Goal: Information Seeking & Learning: Learn about a topic

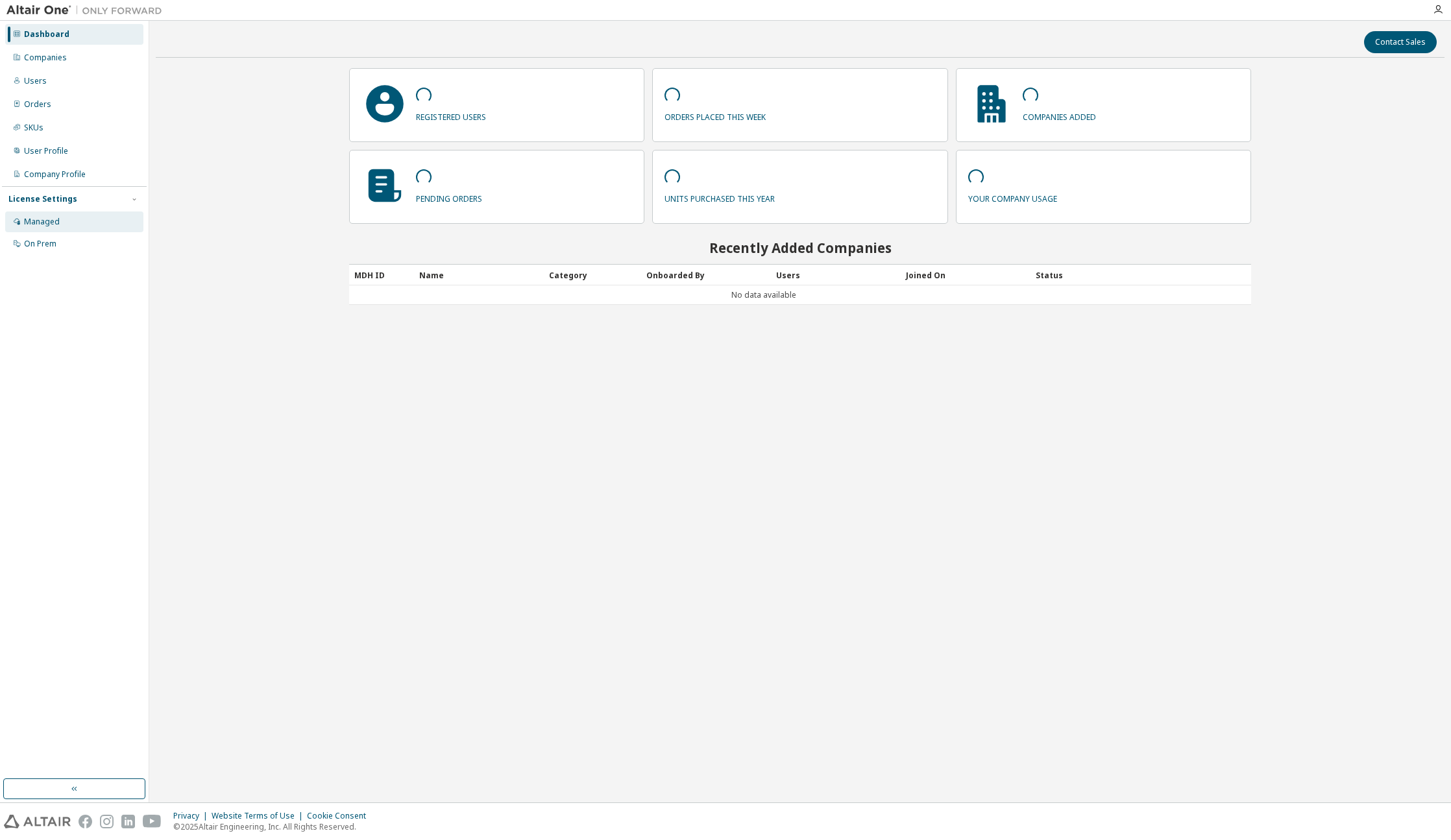
click at [62, 220] on div "Managed" at bounding box center [73, 221] width 138 height 20
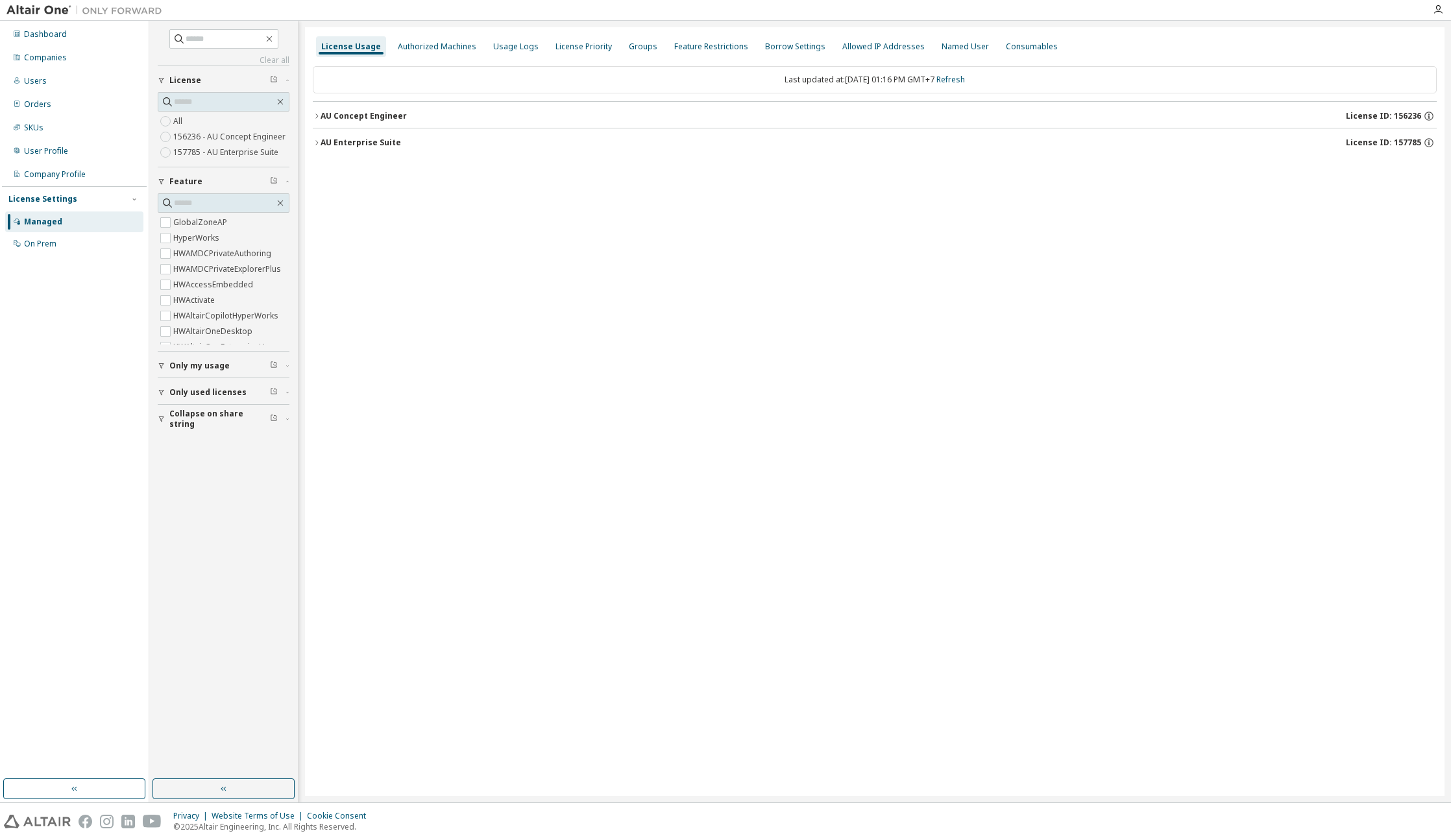
click at [375, 160] on div "Last updated at: Mon 2025-09-29 01:16 PM GMT+7 Refresh AU Concept Engineer Lice…" at bounding box center [875, 112] width 1124 height 106
click at [377, 151] on button "AU Enterprise Suite License ID: 157785" at bounding box center [875, 142] width 1124 height 29
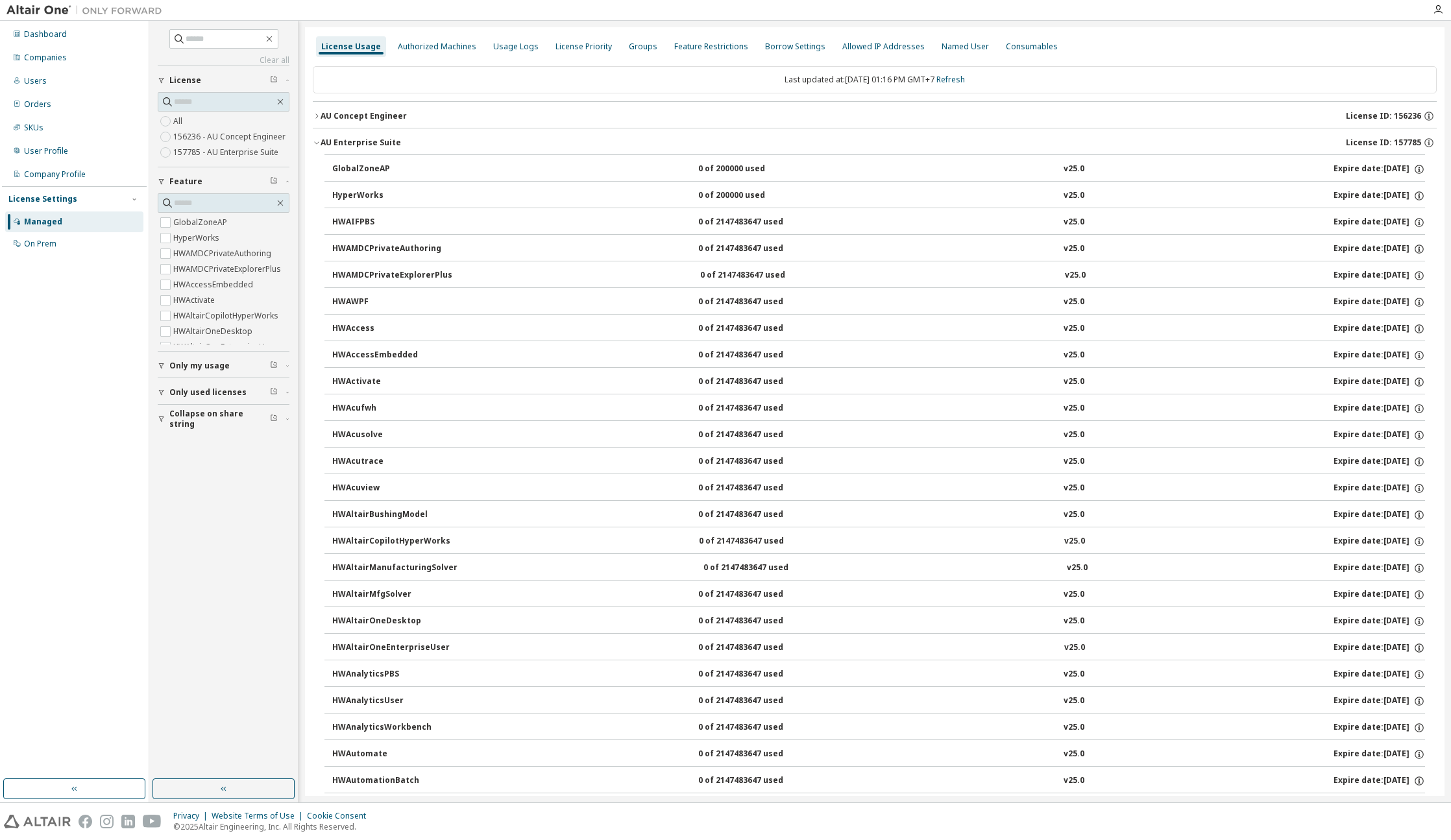
click at [1066, 167] on div "v25.0" at bounding box center [1073, 169] width 20 height 11
click at [369, 139] on div "AU Enterprise Suite" at bounding box center [361, 142] width 81 height 11
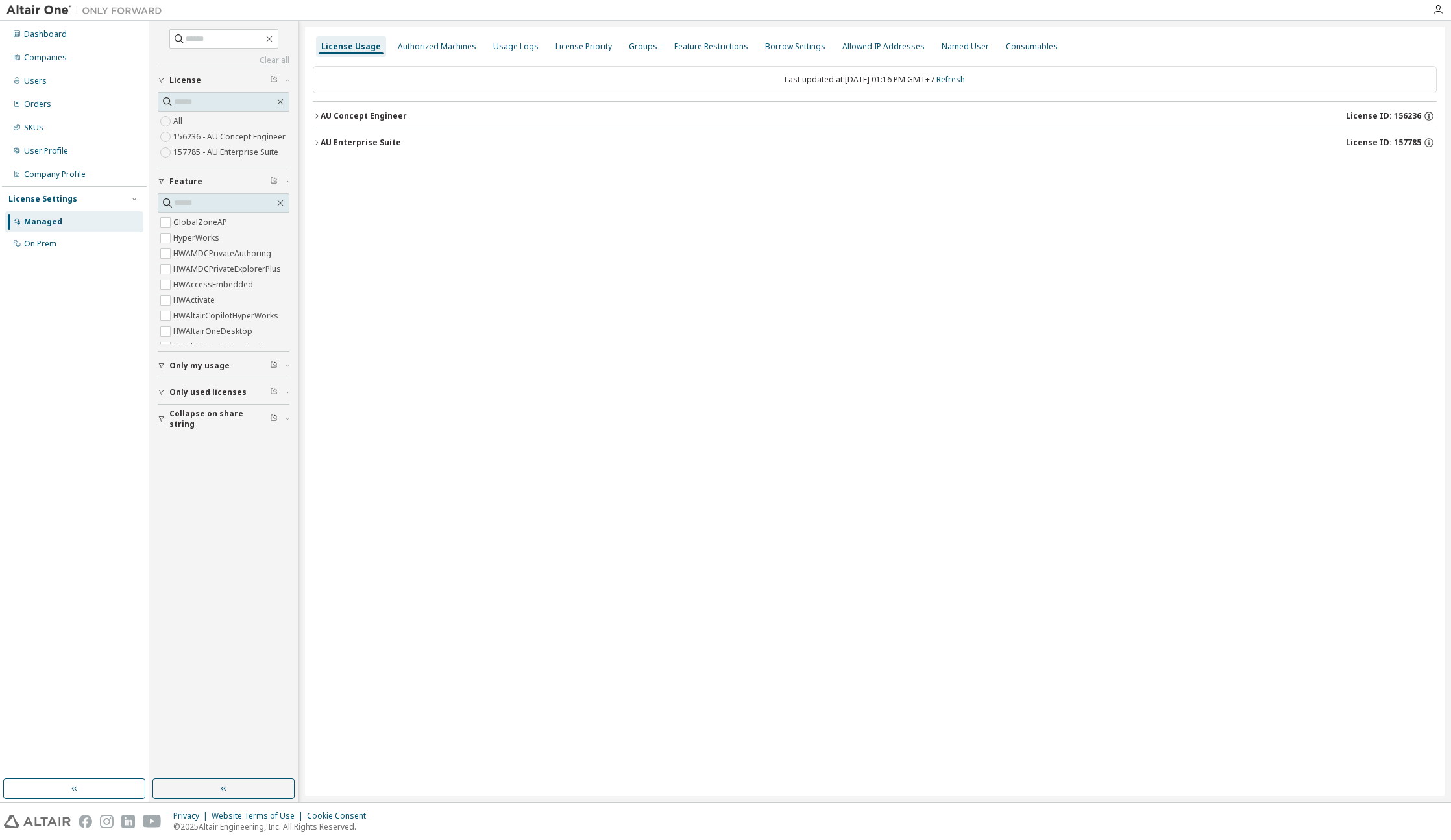
click at [352, 122] on button "AU Concept Engineer License ID: 156236" at bounding box center [875, 116] width 1124 height 29
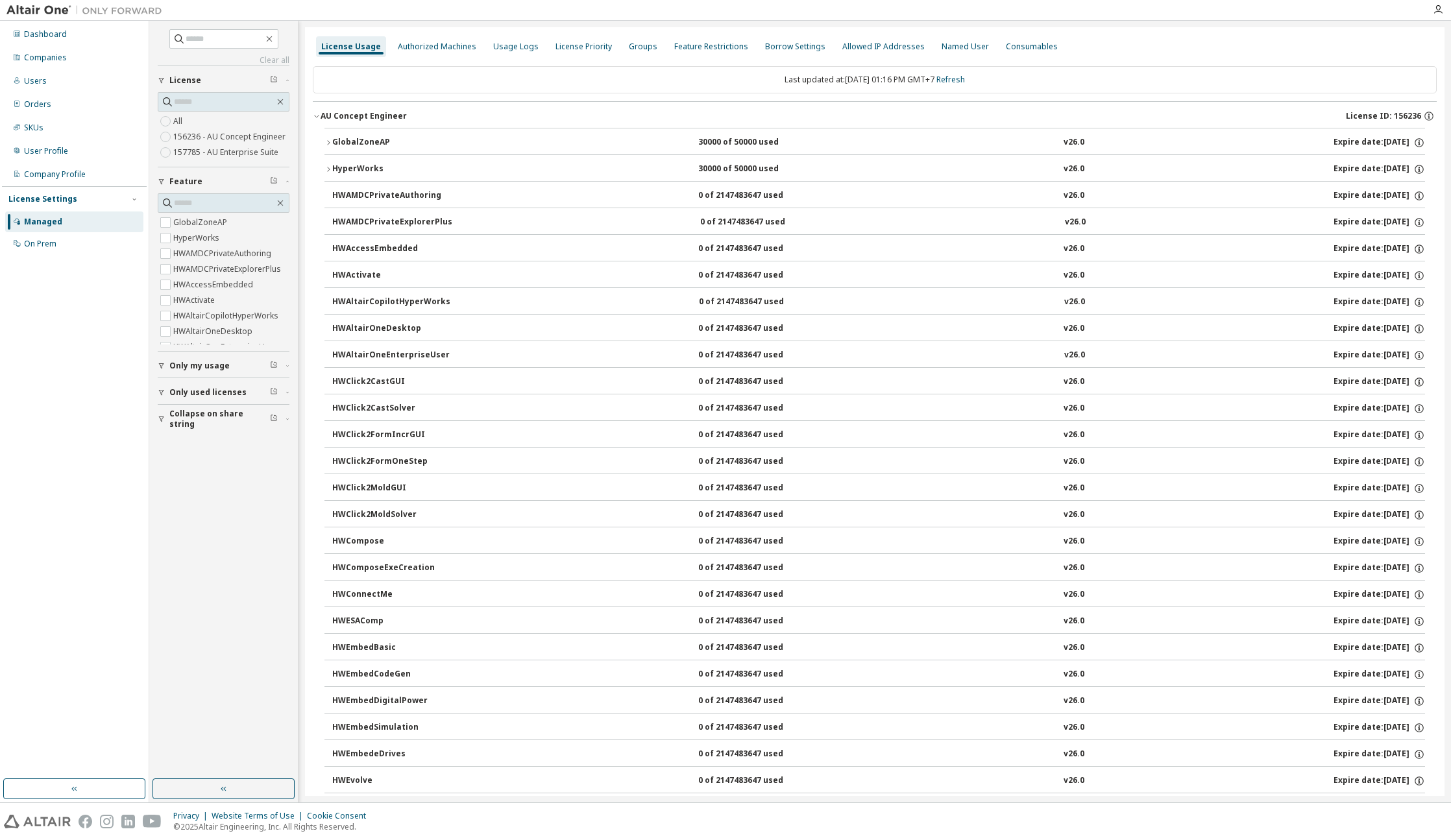
click at [382, 115] on div "AU Concept Engineer" at bounding box center [364, 116] width 87 height 11
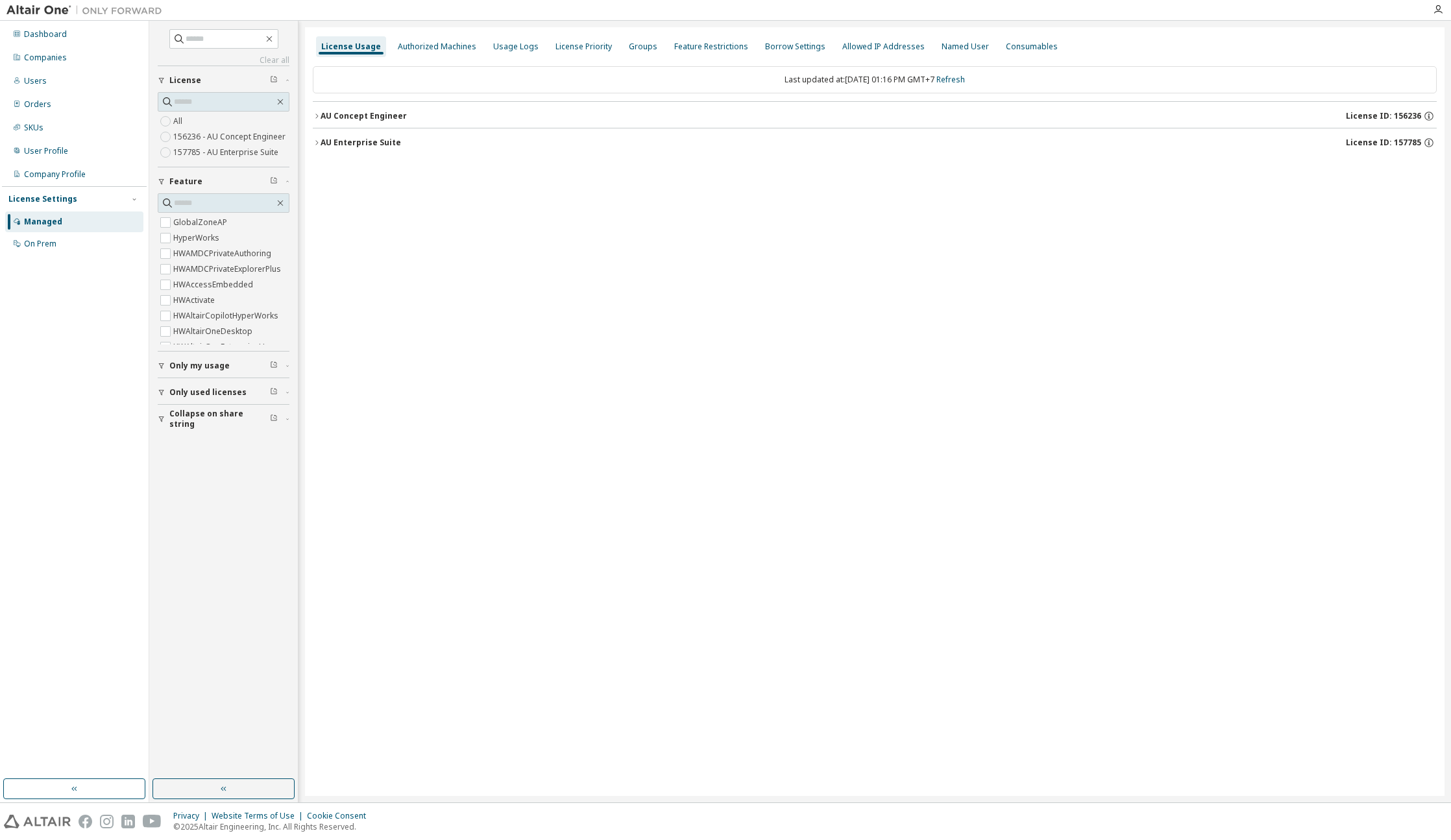
click at [381, 115] on div "AU Concept Engineer" at bounding box center [364, 116] width 87 height 11
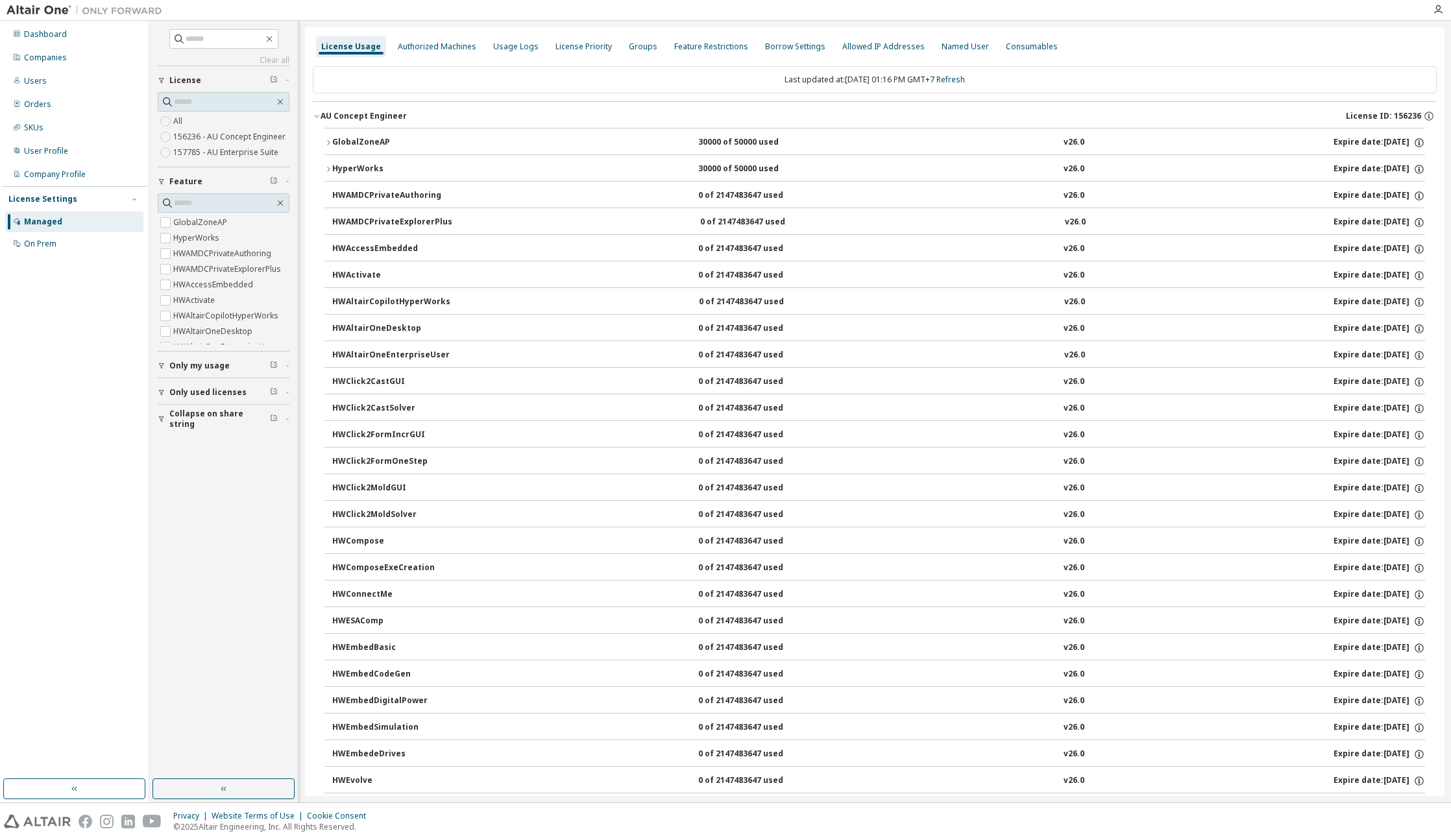
click at [466, 176] on button "HyperWorks 30000 of 50000 used v26.0 Expire date: 2025-10-03" at bounding box center [875, 169] width 1101 height 29
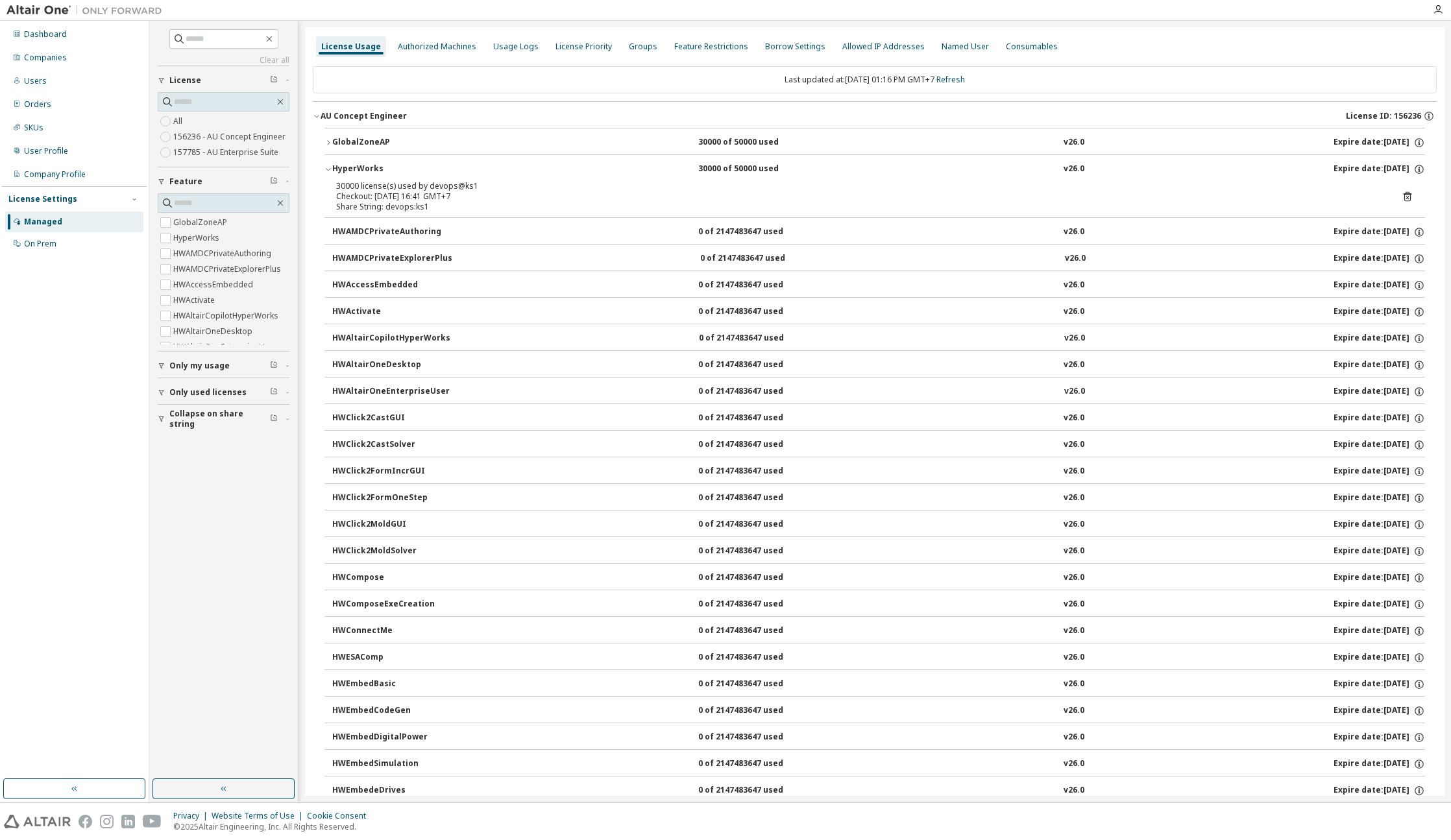
click at [489, 166] on div "HyperWorks 30000 of 50000 used v26.0 Expire date: 2025-10-03" at bounding box center [879, 169] width 1093 height 11
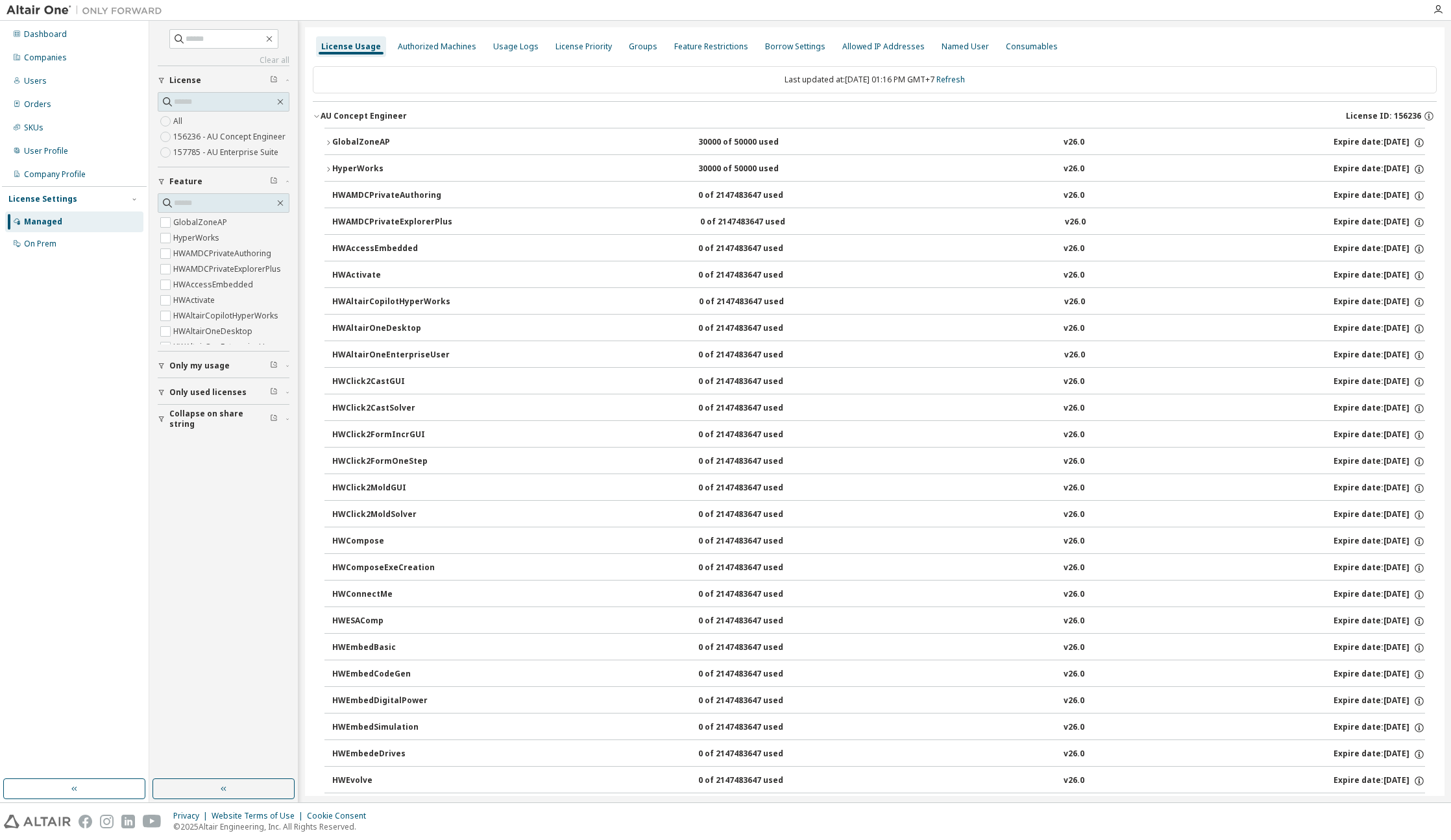
click at [494, 150] on button "GlobalZoneAP 30000 of 50000 used v26.0 Expire date: 2025-10-03" at bounding box center [875, 142] width 1101 height 29
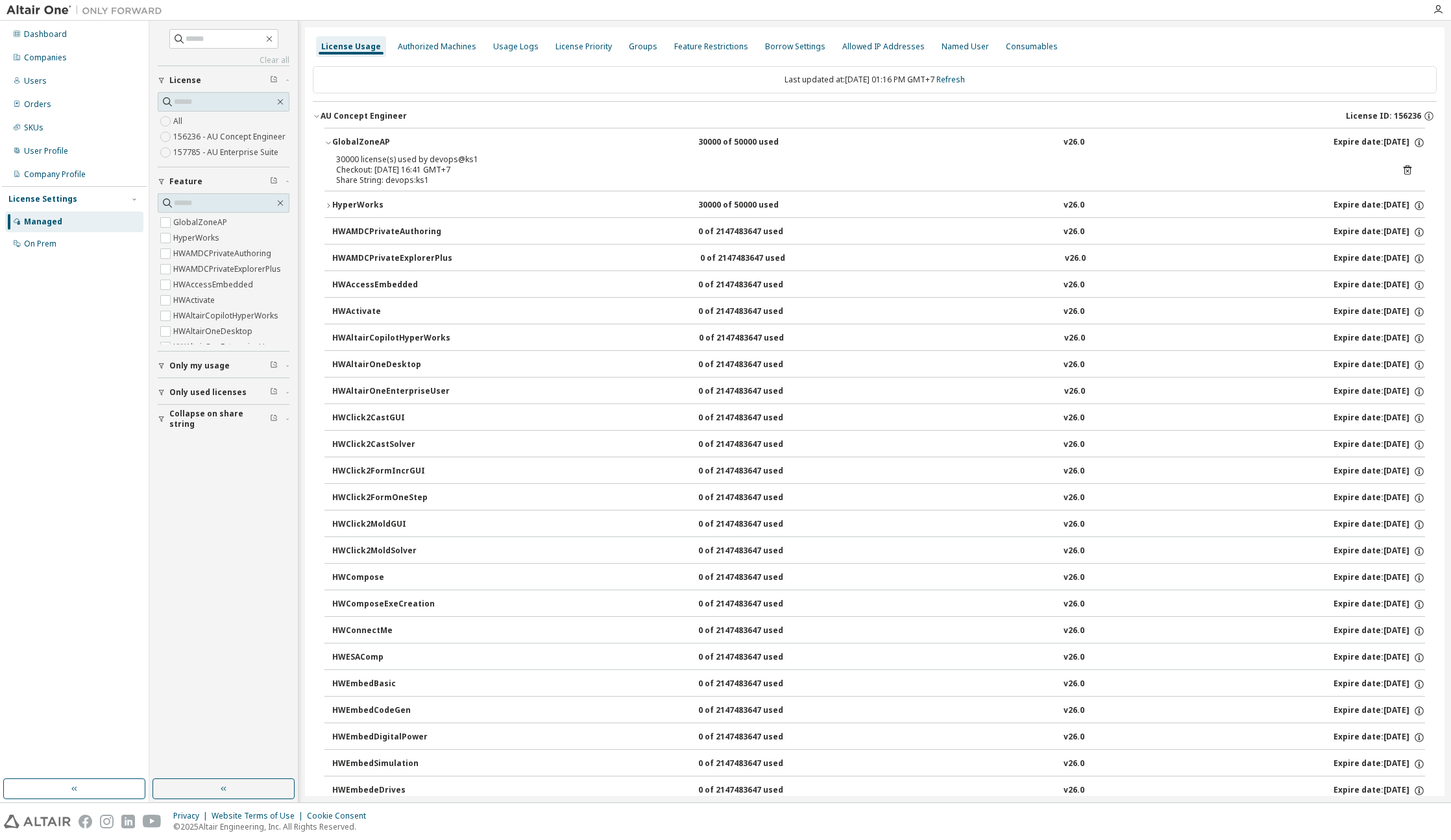
click at [494, 149] on button "GlobalZoneAP 30000 of 50000 used v26.0 Expire date: 2025-10-03" at bounding box center [875, 142] width 1101 height 29
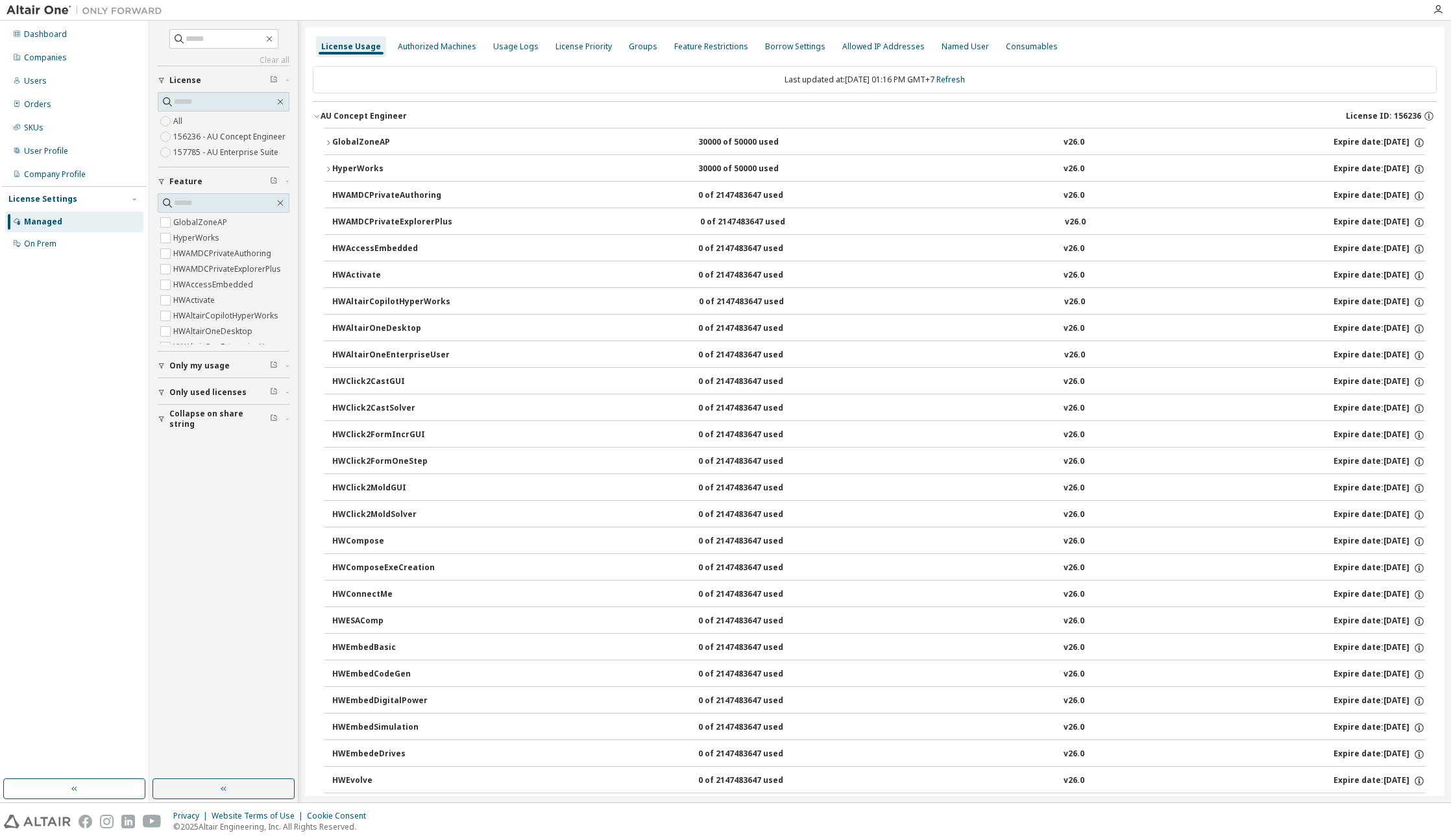
click at [348, 118] on div "AU Concept Engineer" at bounding box center [364, 116] width 87 height 11
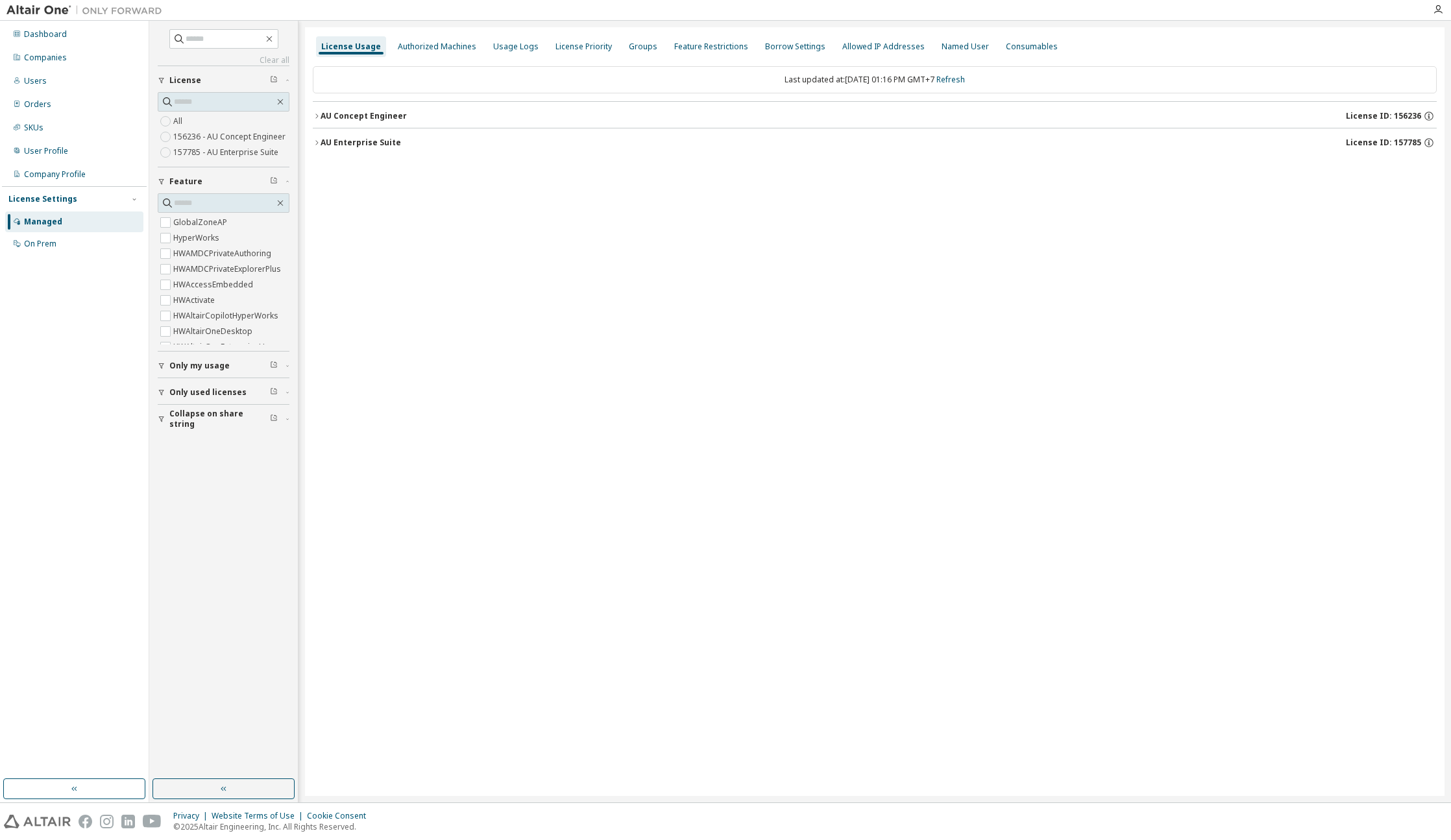
click at [412, 130] on button "AU Enterprise Suite License ID: 157785" at bounding box center [875, 142] width 1124 height 29
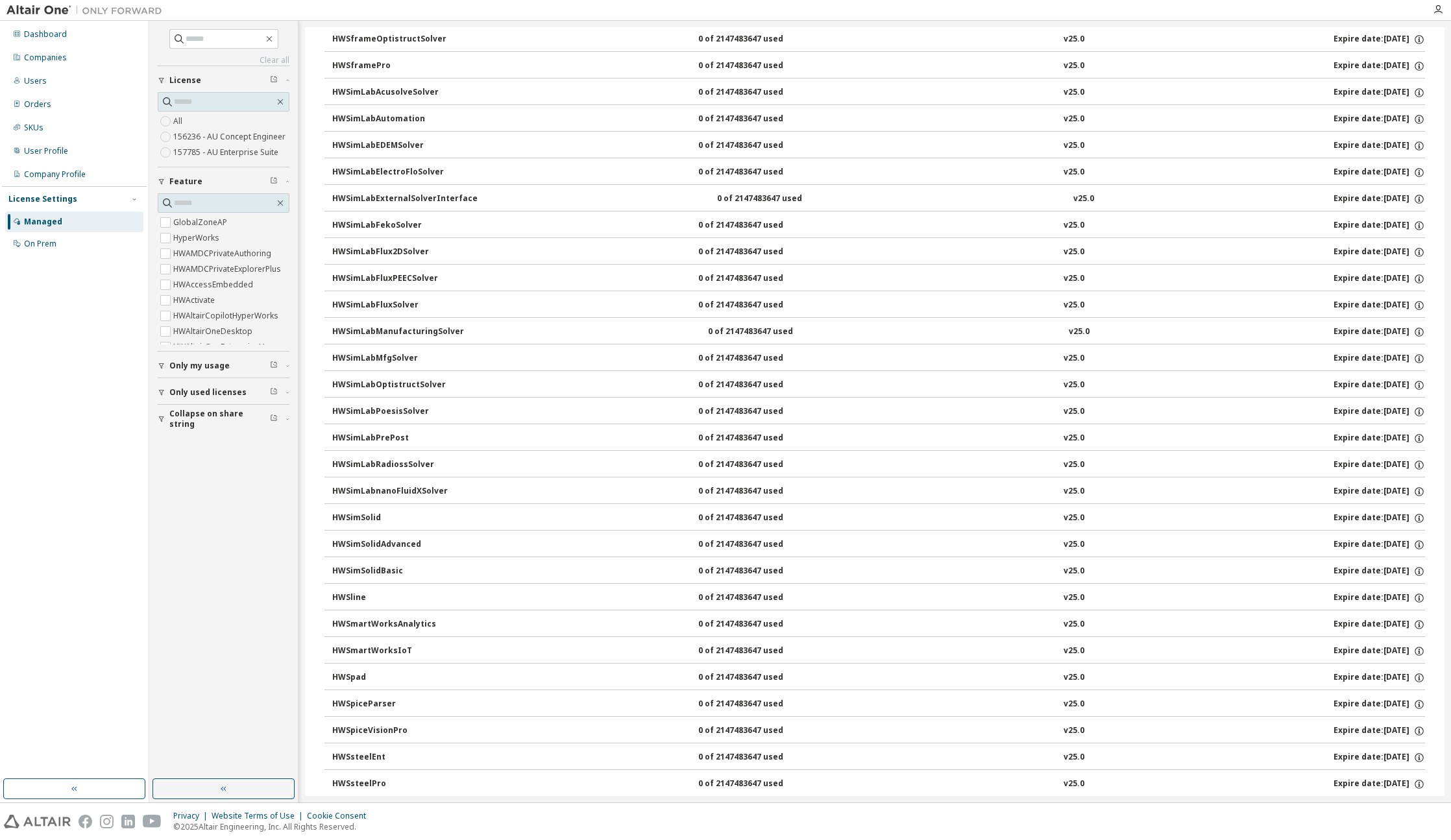
scroll to position [8078, 0]
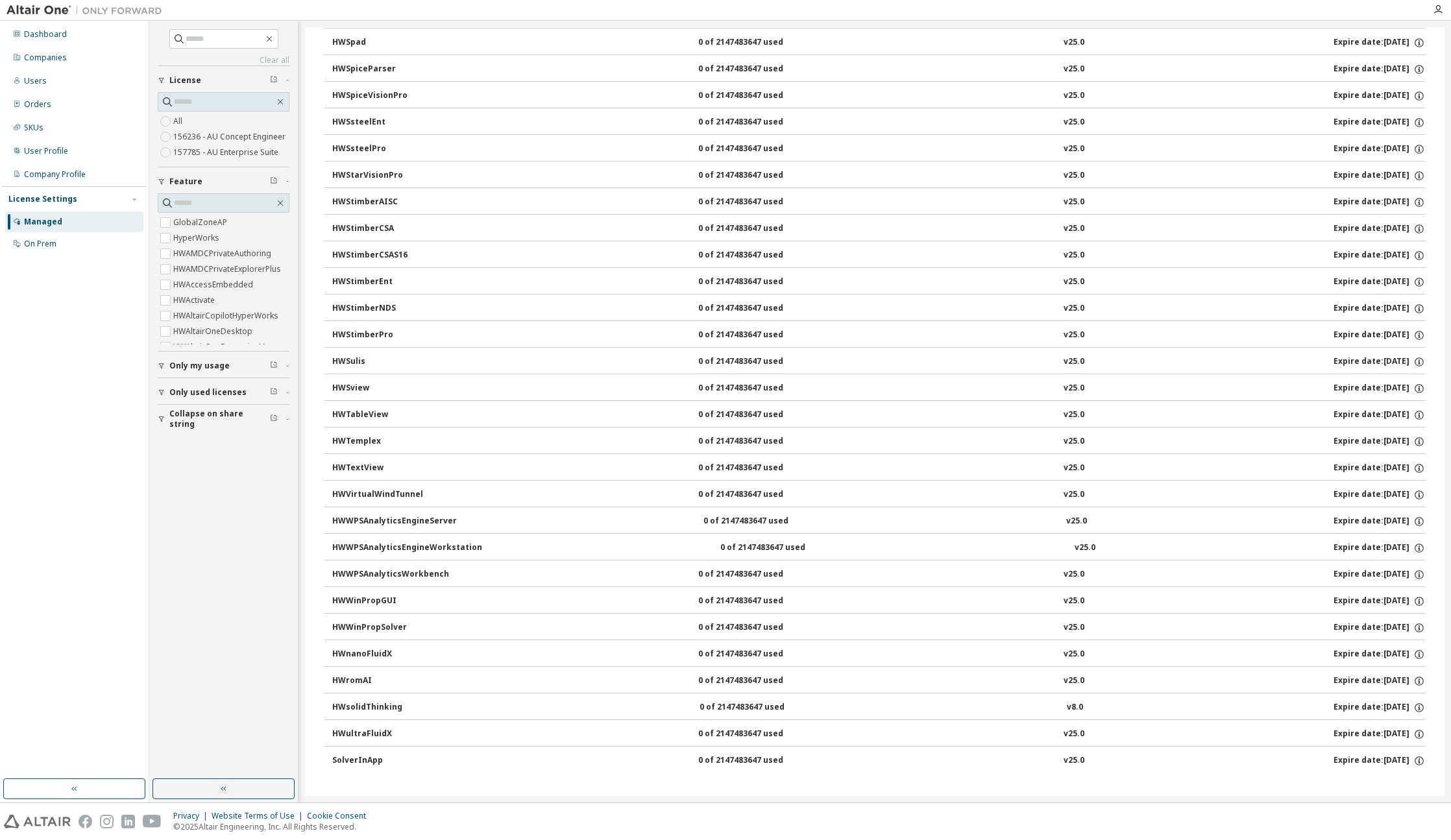
click at [401, 494] on div "HWVirtualWindTunnel" at bounding box center [390, 495] width 117 height 11
click at [412, 655] on div "HWnanoFluidX" at bounding box center [390, 655] width 117 height 11
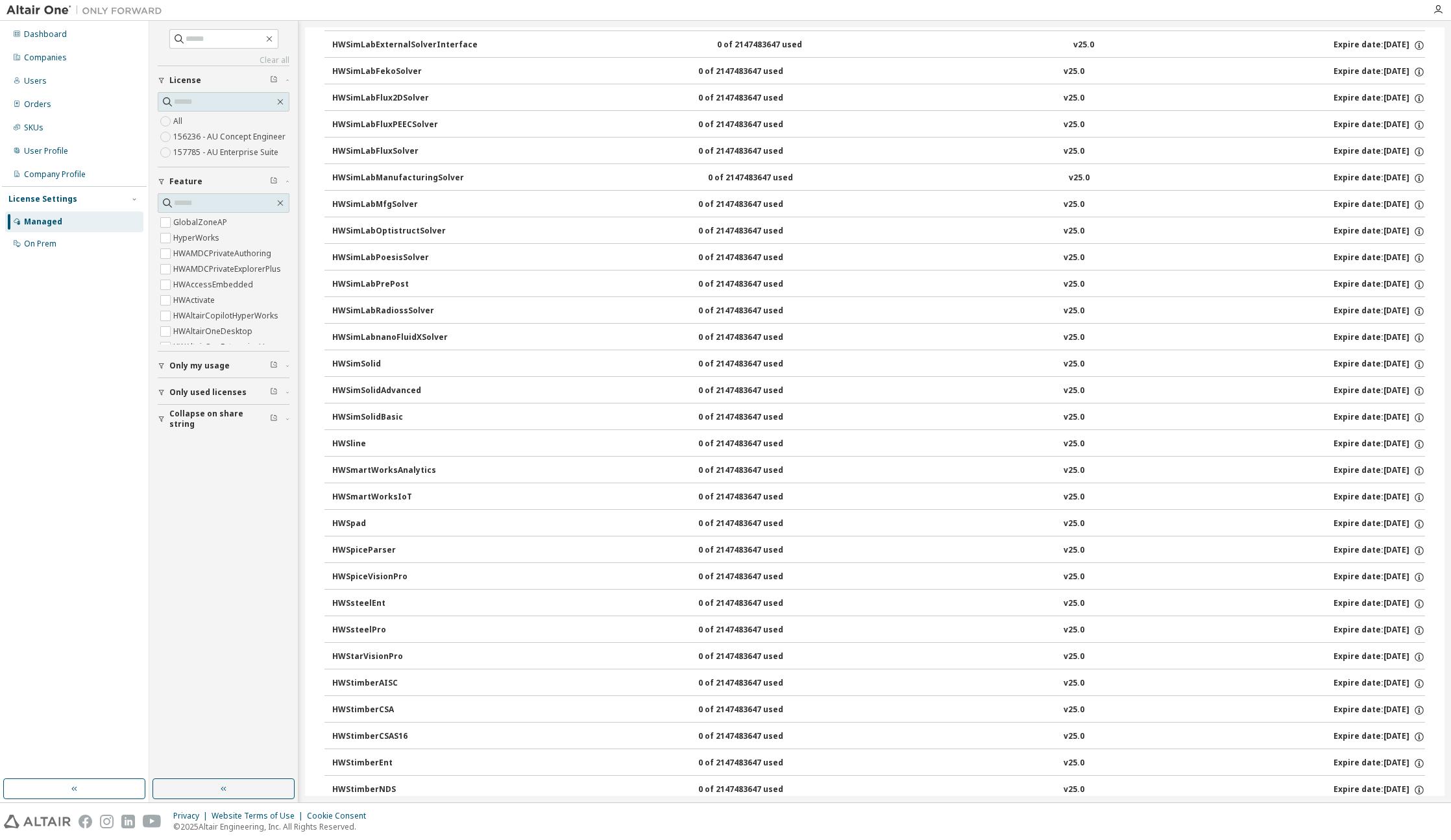
scroll to position [7219, 0]
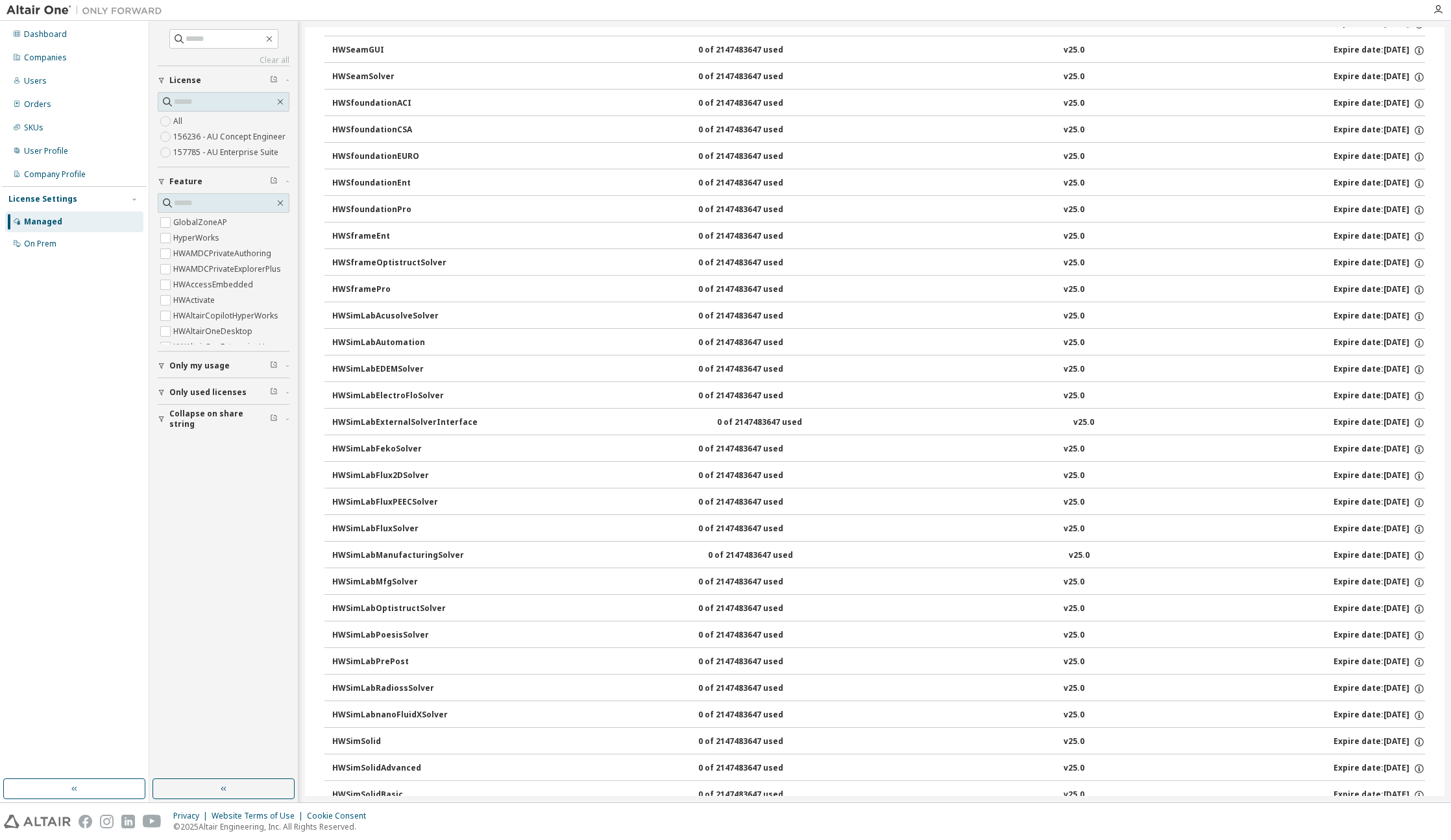
click at [470, 447] on div "HWSimLabFekoSolver 0 of 2147483647 used v25.0 Expire date: 2025-12-21" at bounding box center [879, 449] width 1093 height 11
click at [505, 393] on div "HWSimLabElectroFloSolver 0 of 2147483647 used v25.0 Expire date: 2025-12-21" at bounding box center [879, 396] width 1093 height 11
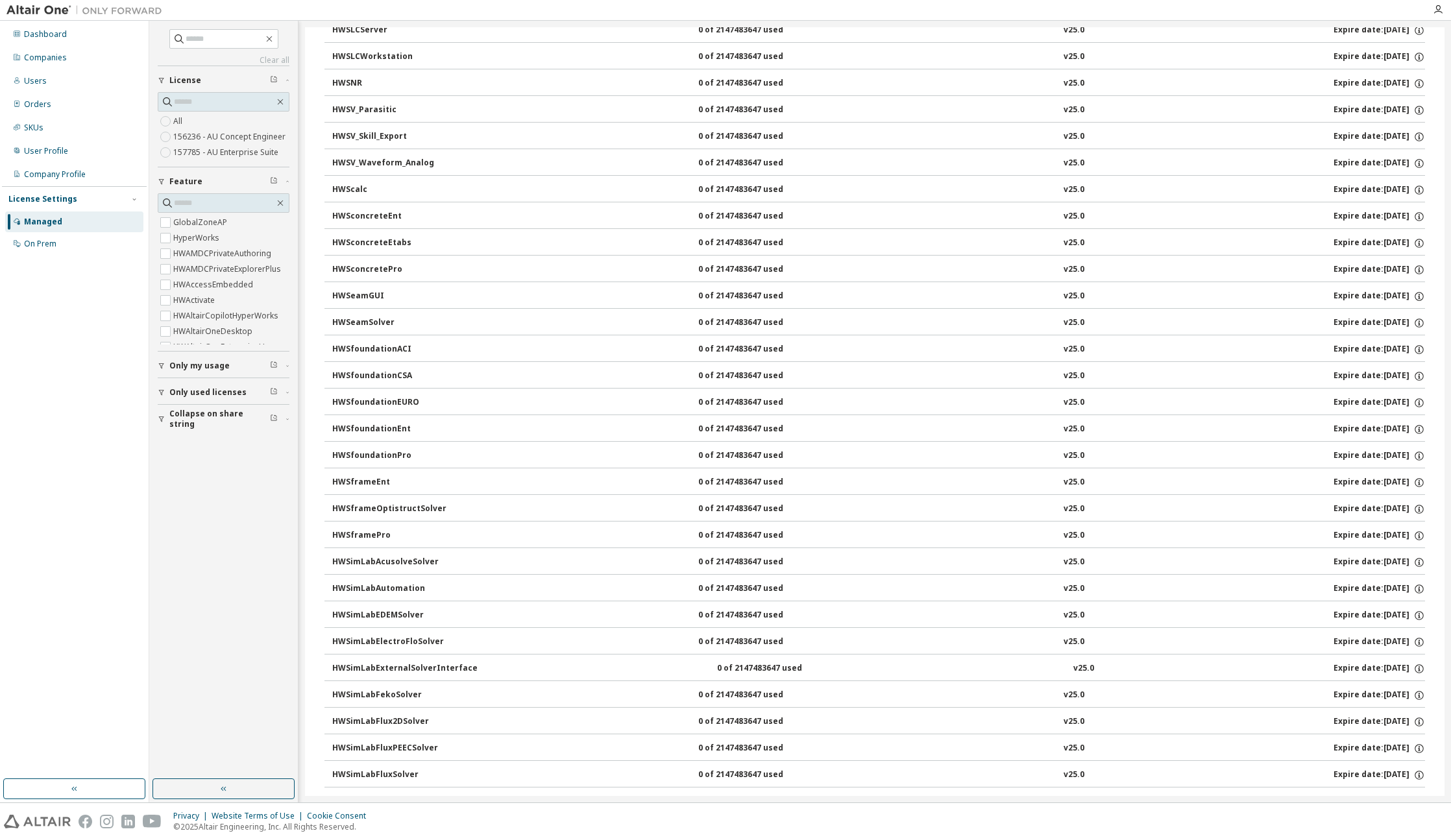
scroll to position [6906, 0]
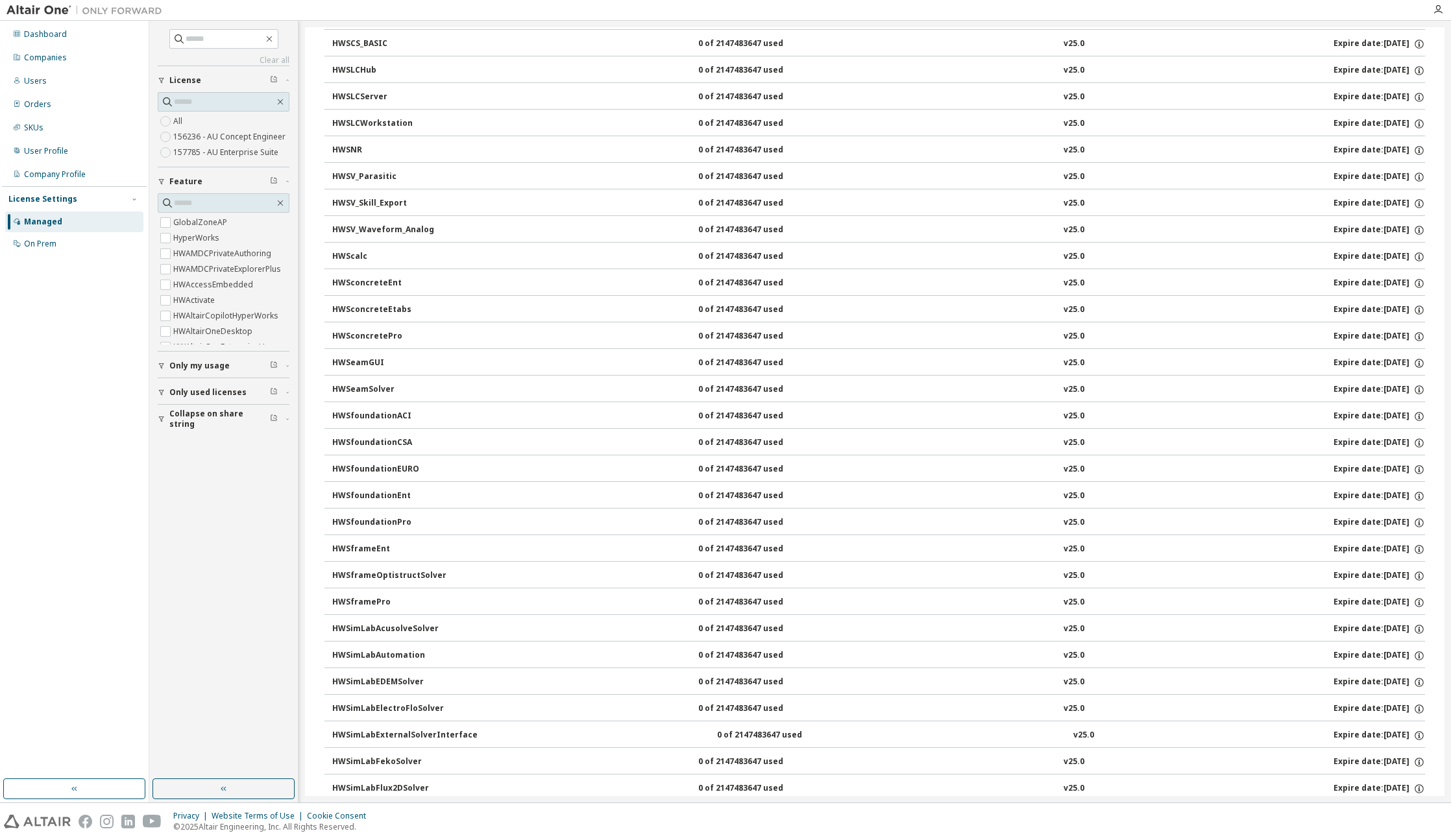
click at [507, 424] on button "HWSfoundationACI 0 of 2147483647 used v25.0 Expire date: 2025-12-21" at bounding box center [879, 416] width 1093 height 29
click at [527, 374] on button "HWSeamGUI 0 of 2147483647 used v25.0 Expire date: 2025-12-21" at bounding box center [879, 362] width 1093 height 29
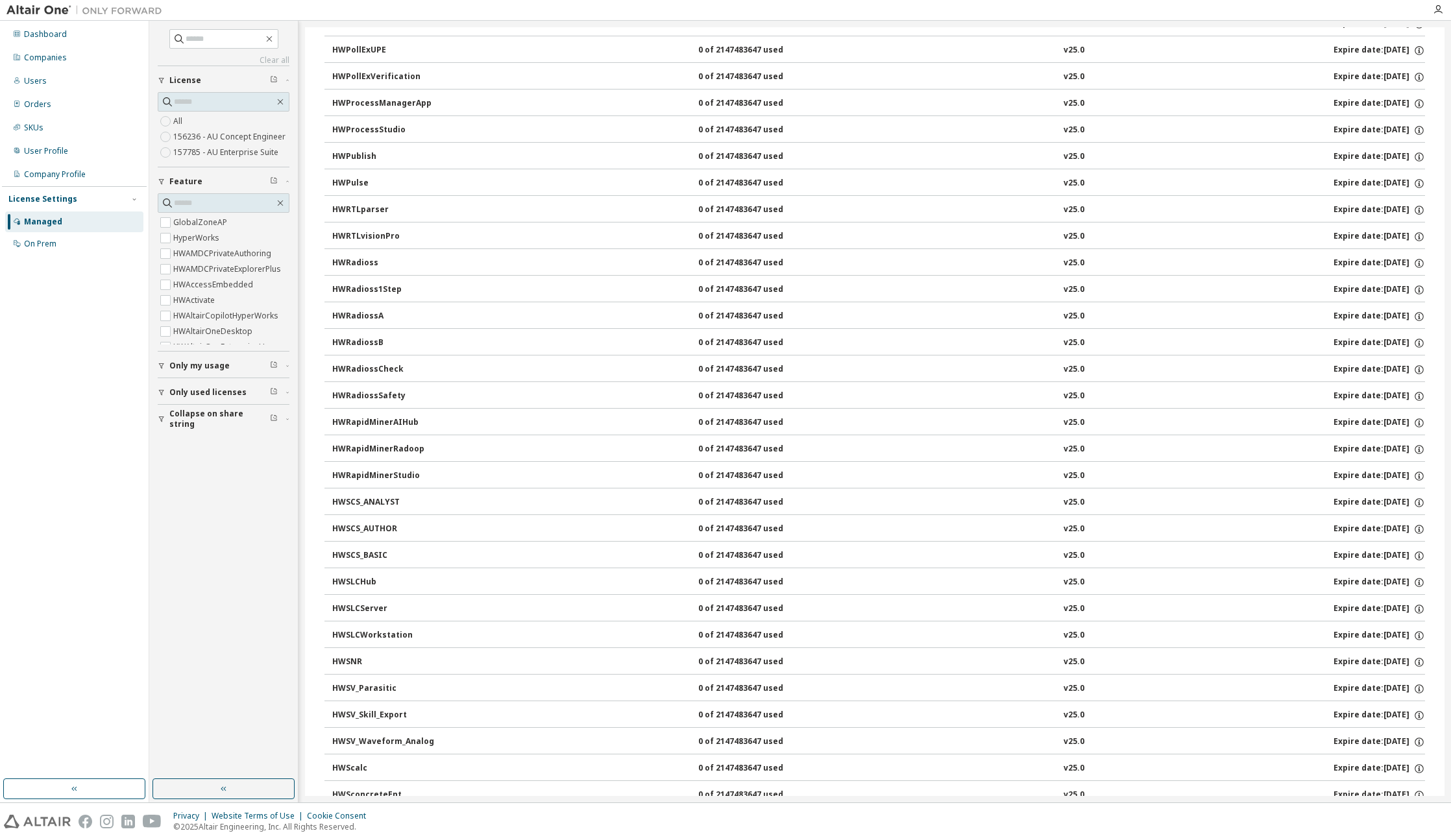
scroll to position [6137, 0]
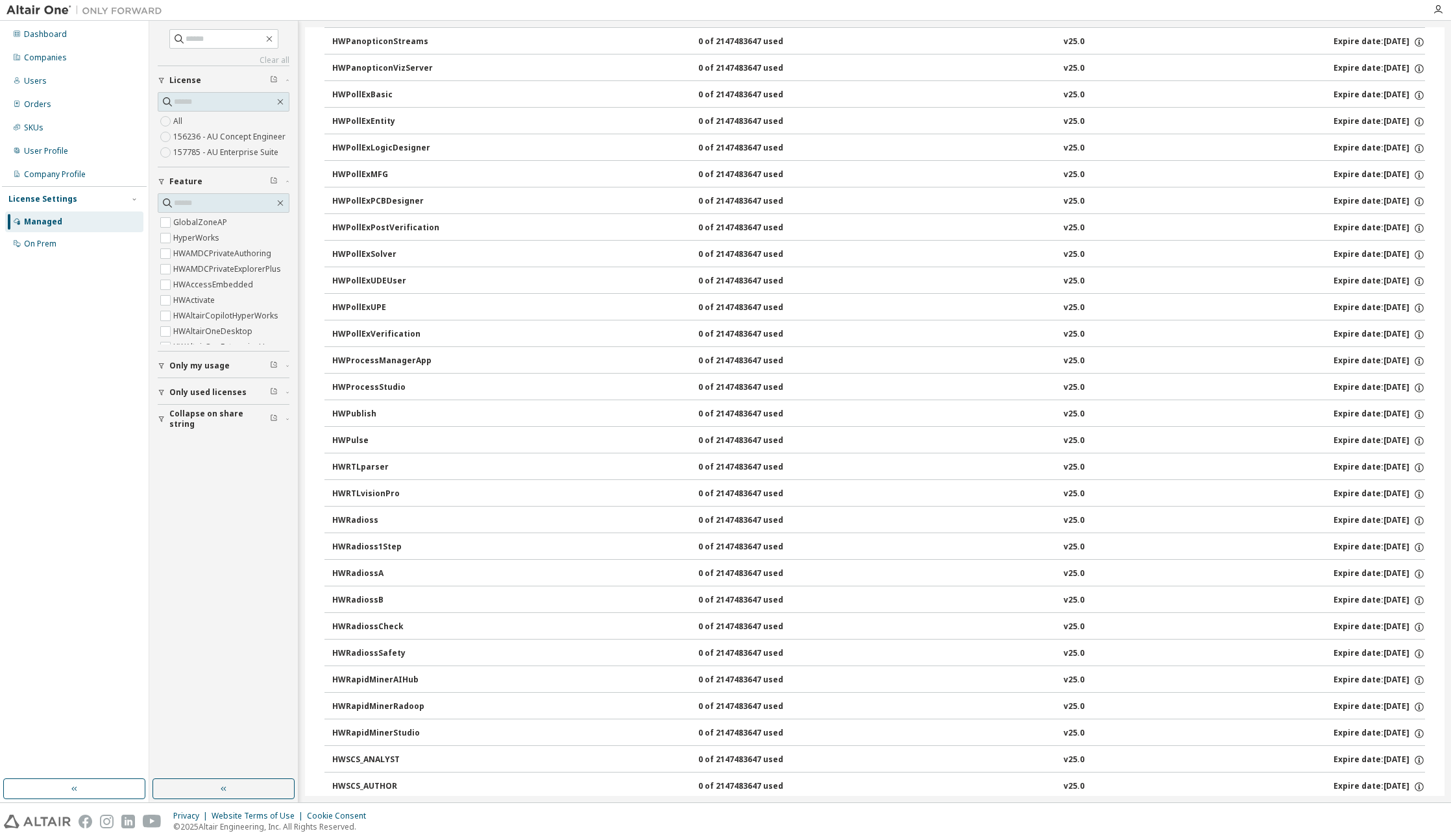
click at [550, 392] on div "HWProcessStudio 0 of 2147483647 used v25.0 Expire date: 2025-12-21" at bounding box center [879, 388] width 1093 height 11
click at [594, 321] on button "HWPollExVerification 0 of 2147483647 used v25.0 Expire date: 2025-12-21" at bounding box center [879, 335] width 1093 height 29
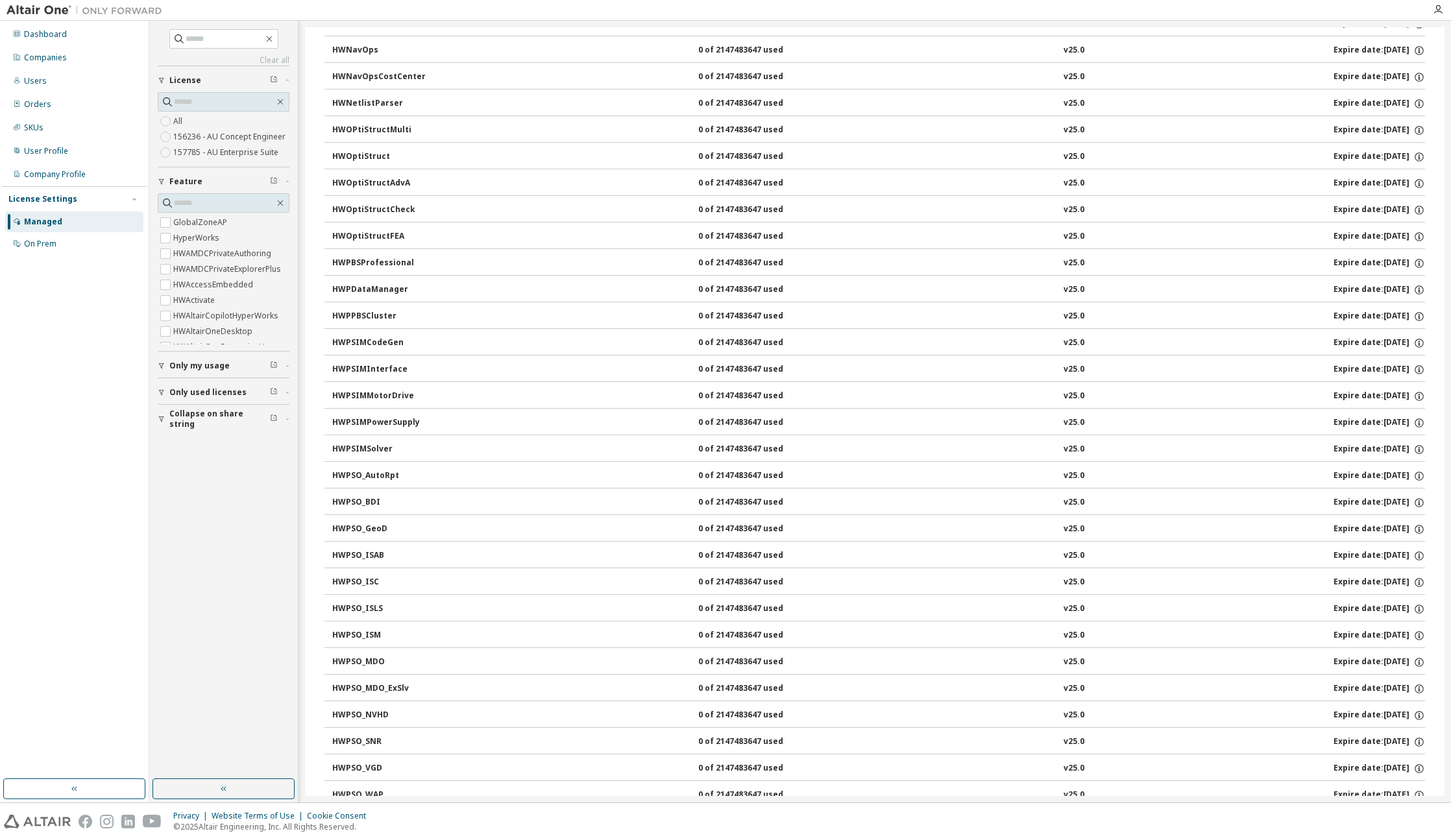
click at [881, 370] on div "HWPSIMInterface 0 of 2147483647 used v25.0 Expire date: 2025-12-21" at bounding box center [879, 370] width 1093 height 11
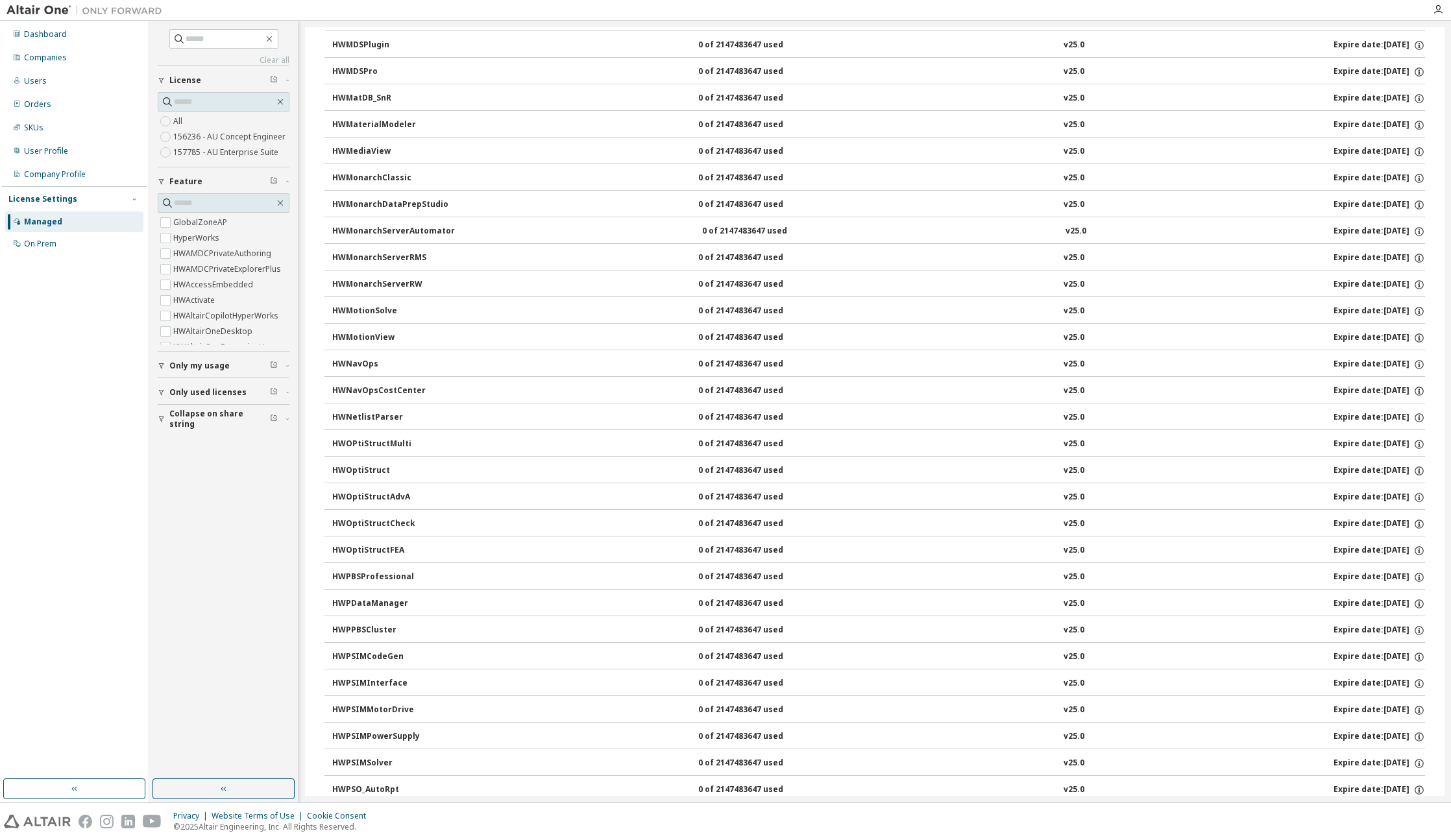
click at [781, 296] on button "HWMonarchServerRW 0 of 2147483647 used v25.0 Expire date: 2025-12-21" at bounding box center [879, 284] width 1093 height 29
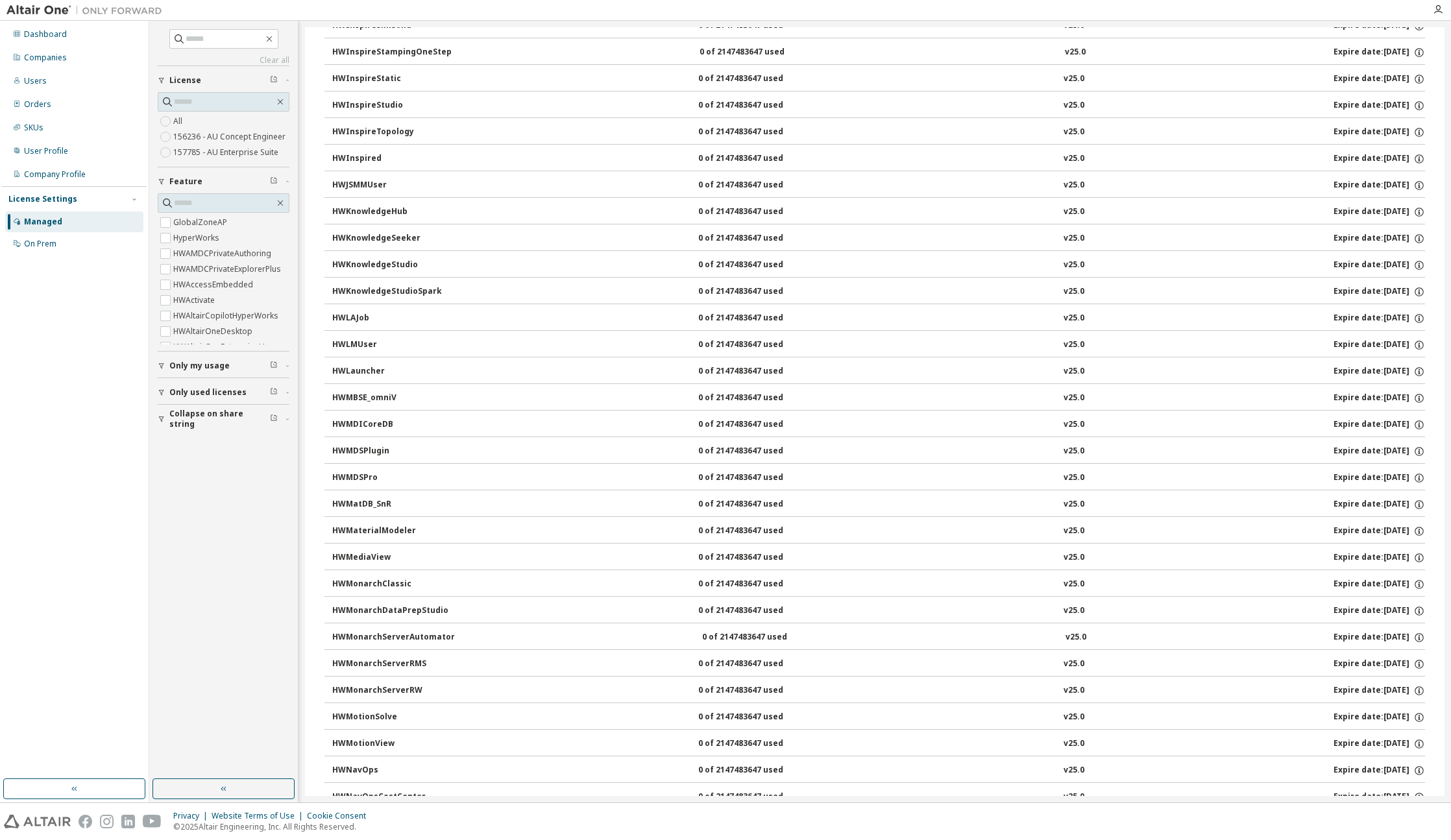
scroll to position [4442, 0]
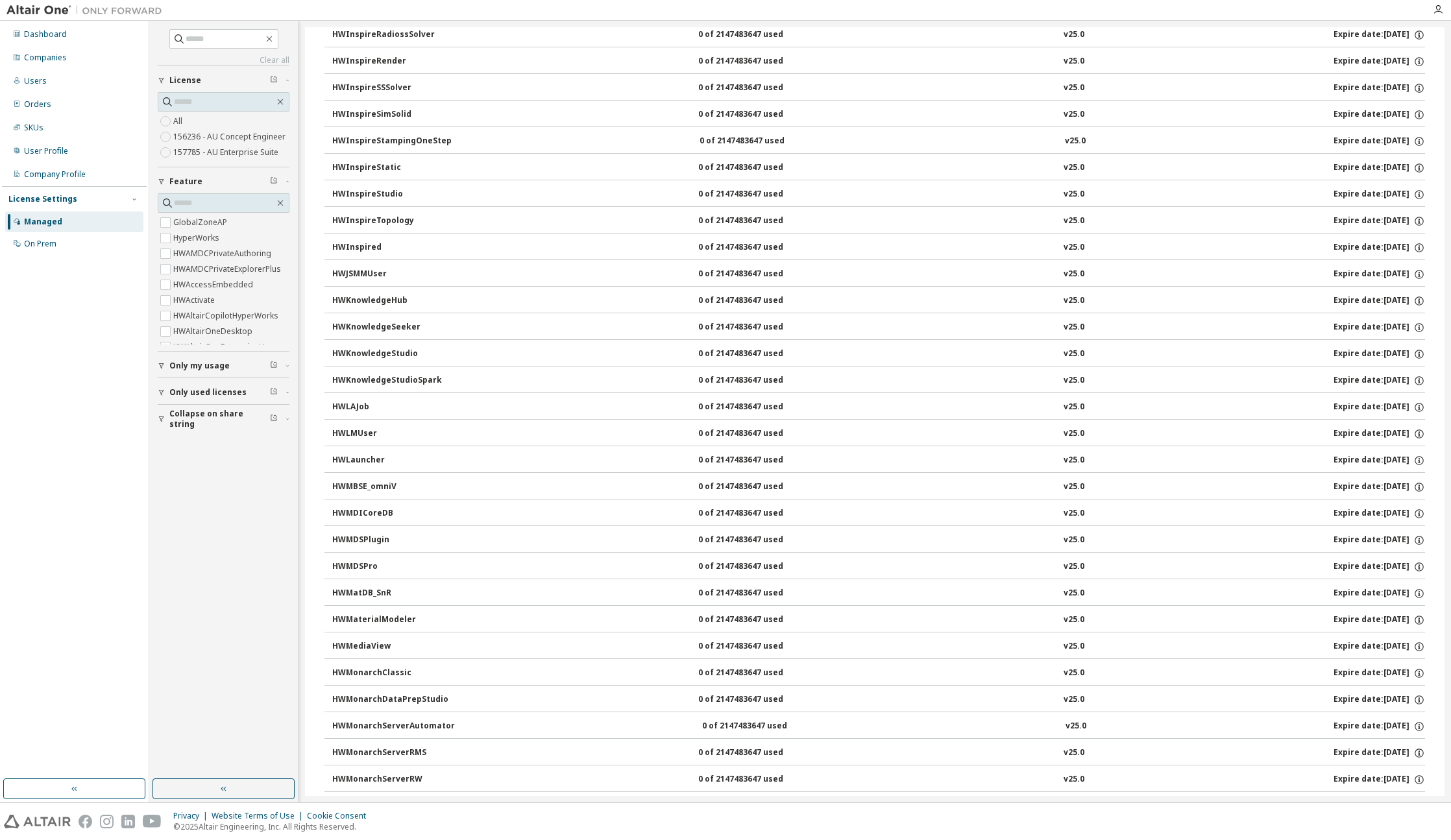
click at [897, 258] on button "HWInspired 0 of 2147483647 used v25.0 Expire date: 2025-12-21" at bounding box center [879, 247] width 1093 height 29
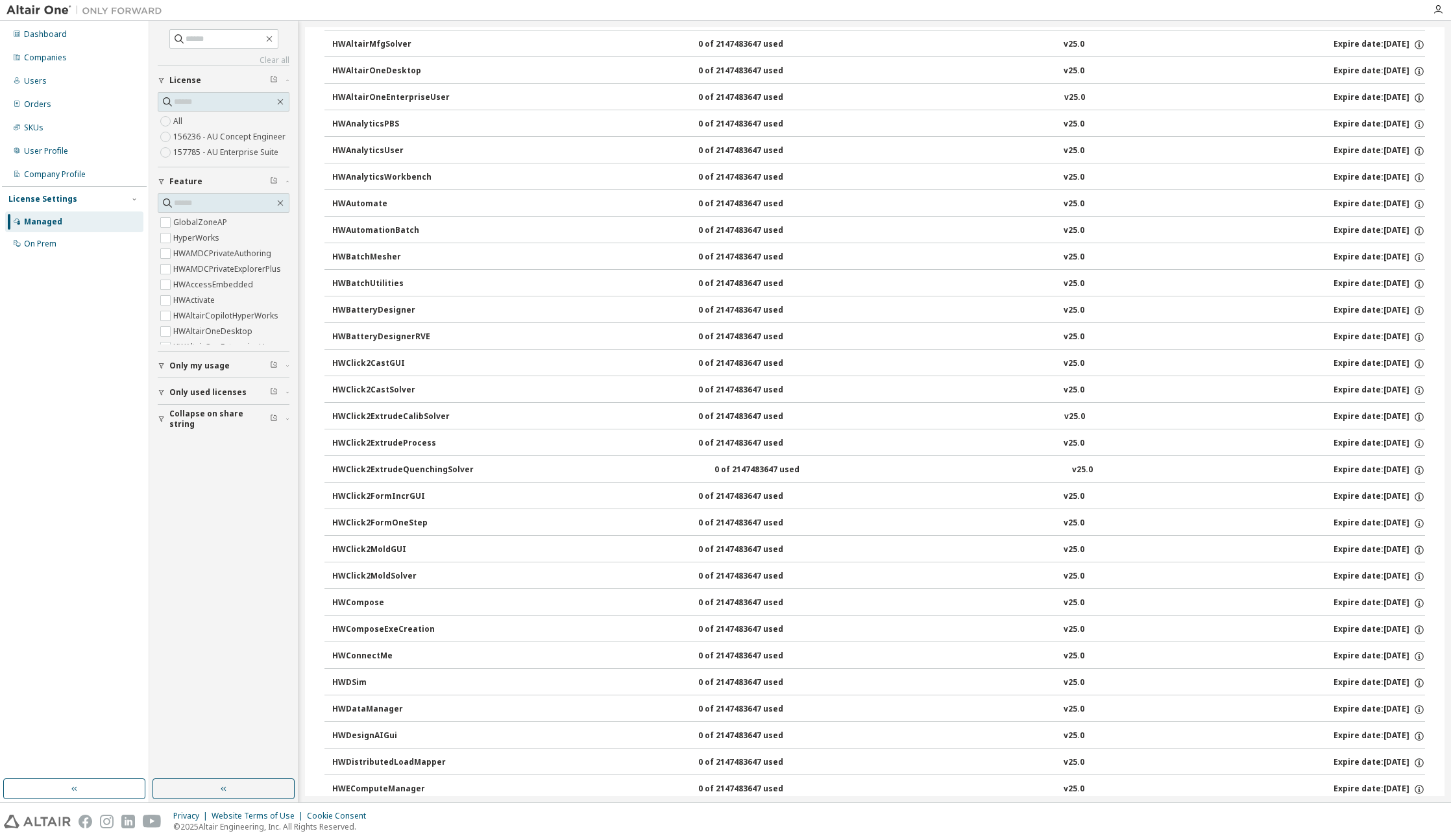
scroll to position [0, 0]
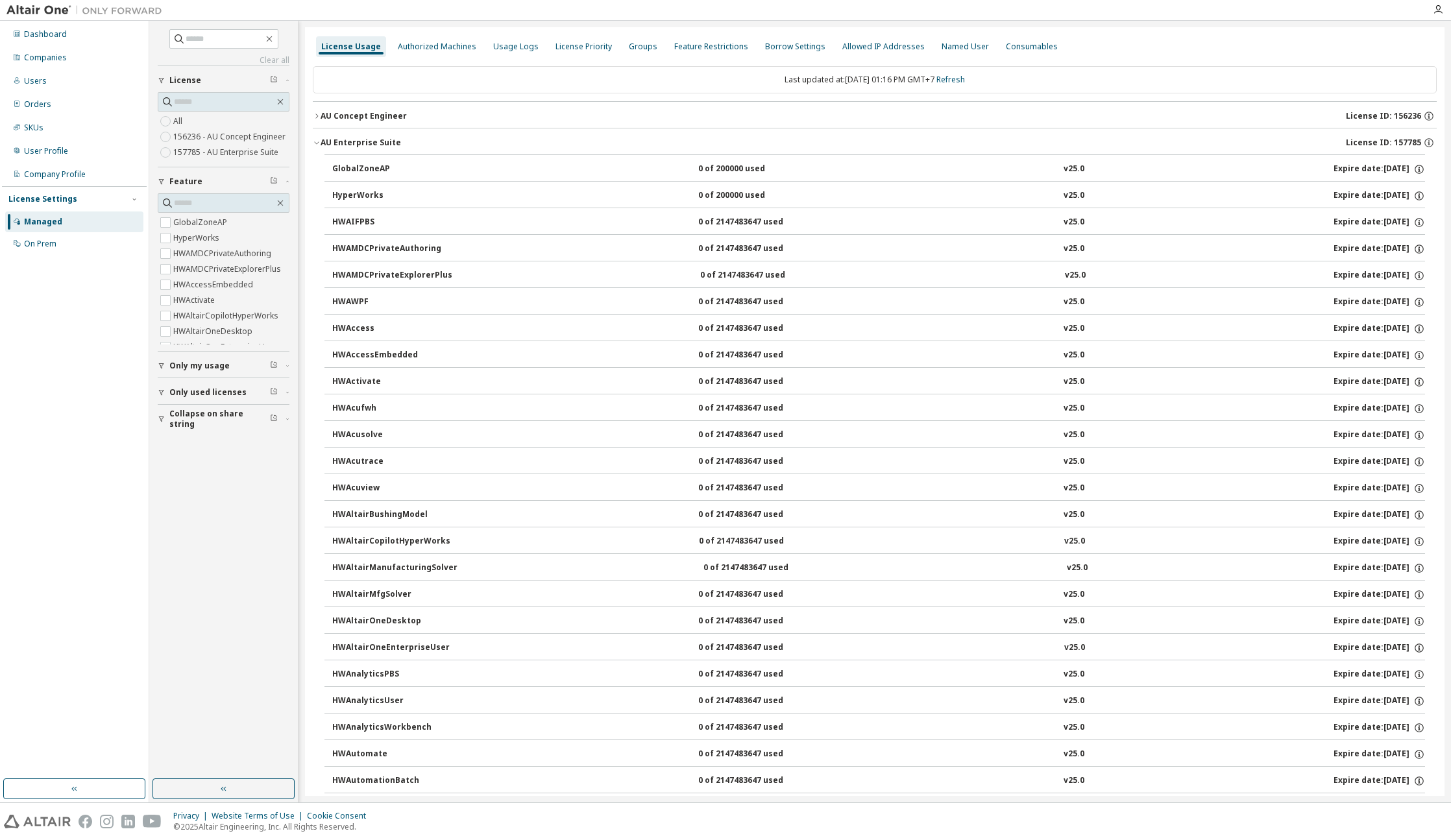
click at [483, 380] on div "HWActivate 0 of 2147483647 used v25.0 Expire date: 2025-12-21" at bounding box center [879, 382] width 1093 height 11
click at [446, 44] on div "Authorized Machines" at bounding box center [437, 47] width 78 height 11
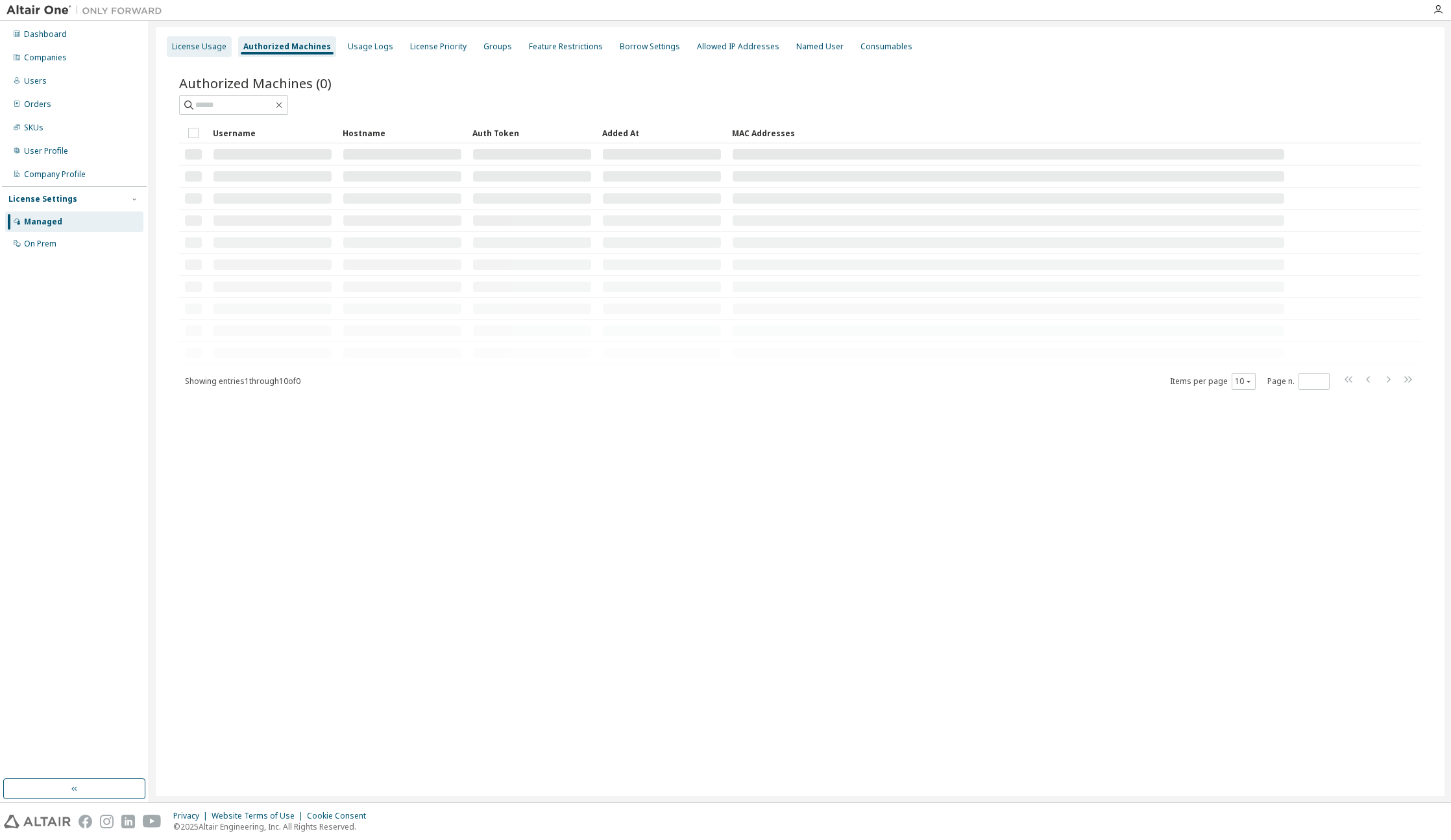
click at [198, 39] on div "License Usage" at bounding box center [198, 46] width 65 height 20
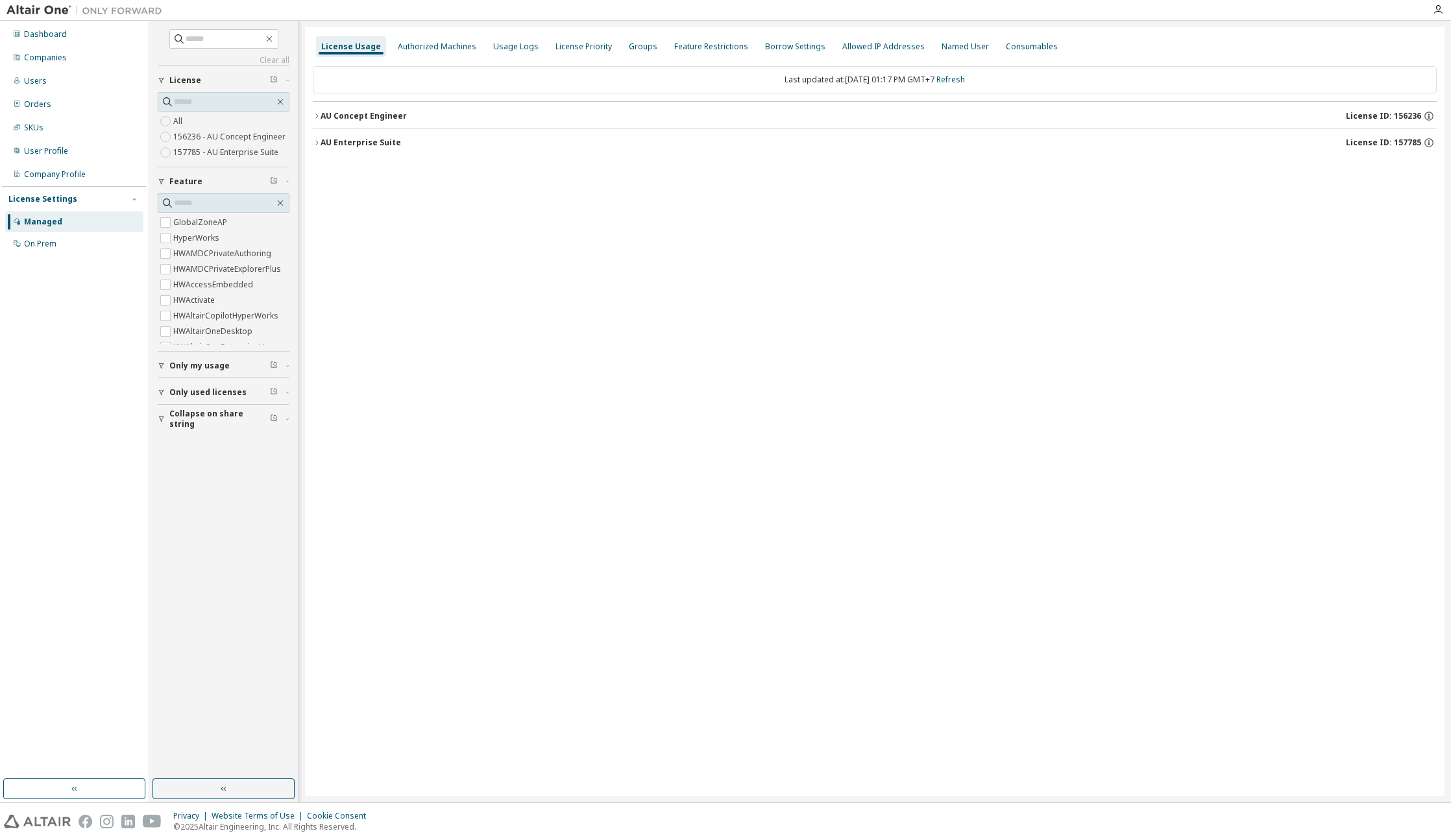
click at [371, 158] on div "Last updated at: Mon 2025-09-29 01:17 PM GMT+7 Refresh AU Concept Engineer Lice…" at bounding box center [875, 112] width 1124 height 106
click at [387, 138] on div "AU Enterprise Suite" at bounding box center [361, 142] width 81 height 11
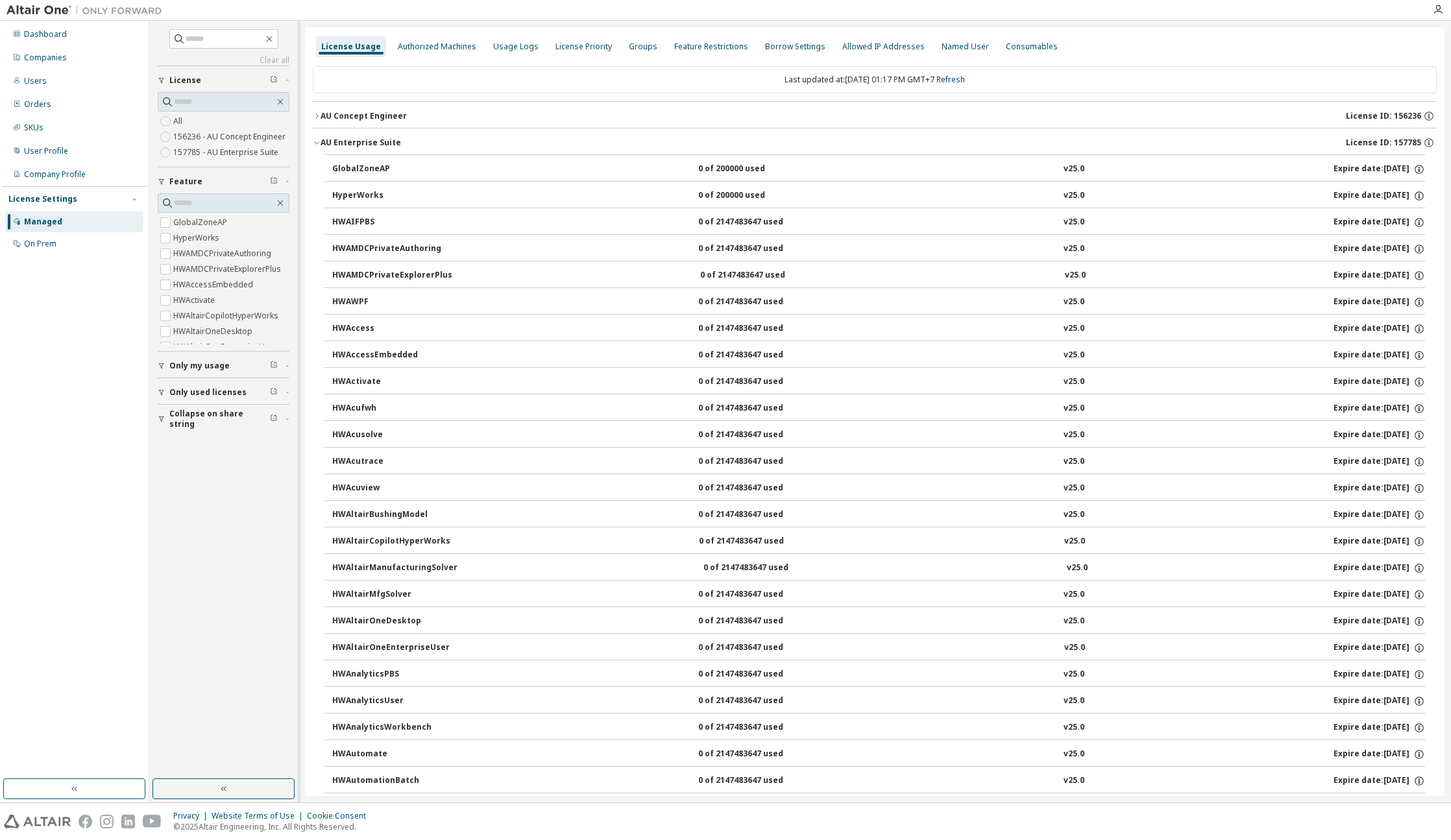
click at [330, 144] on div "AU Enterprise Suite" at bounding box center [361, 142] width 81 height 11
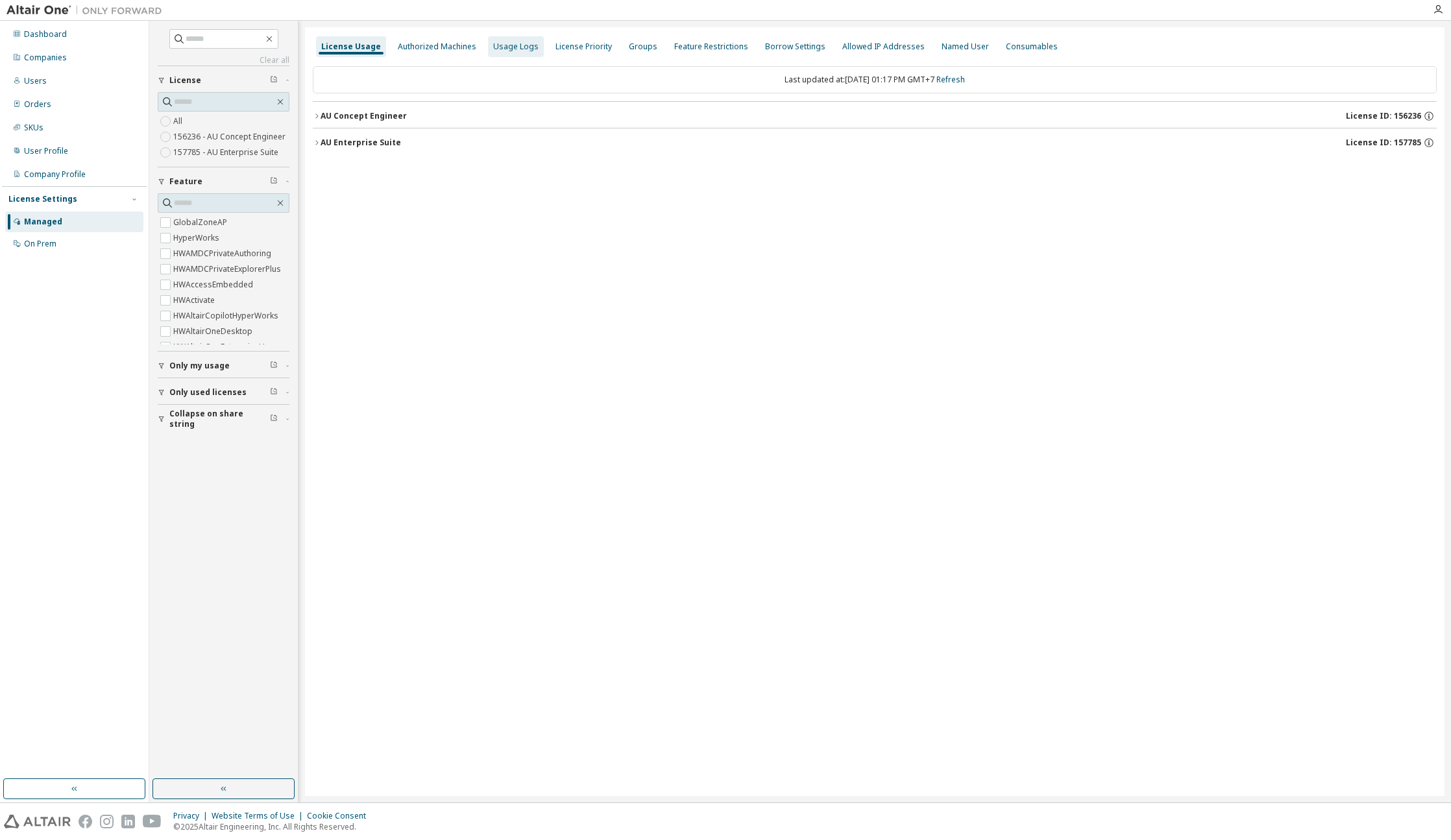
click at [499, 49] on div "Usage Logs" at bounding box center [516, 47] width 46 height 11
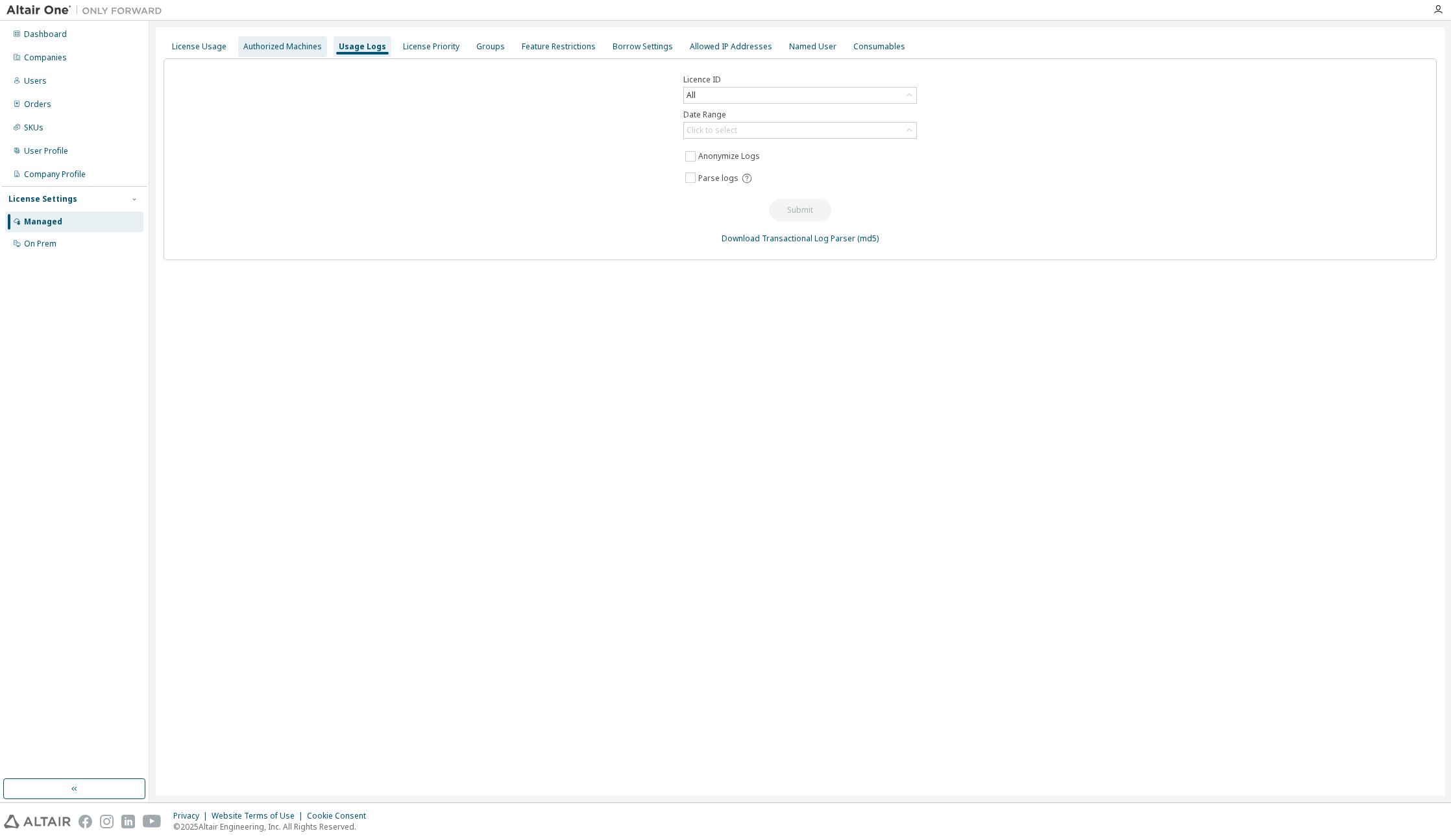
click at [285, 40] on div "Authorized Machines" at bounding box center [283, 46] width 89 height 20
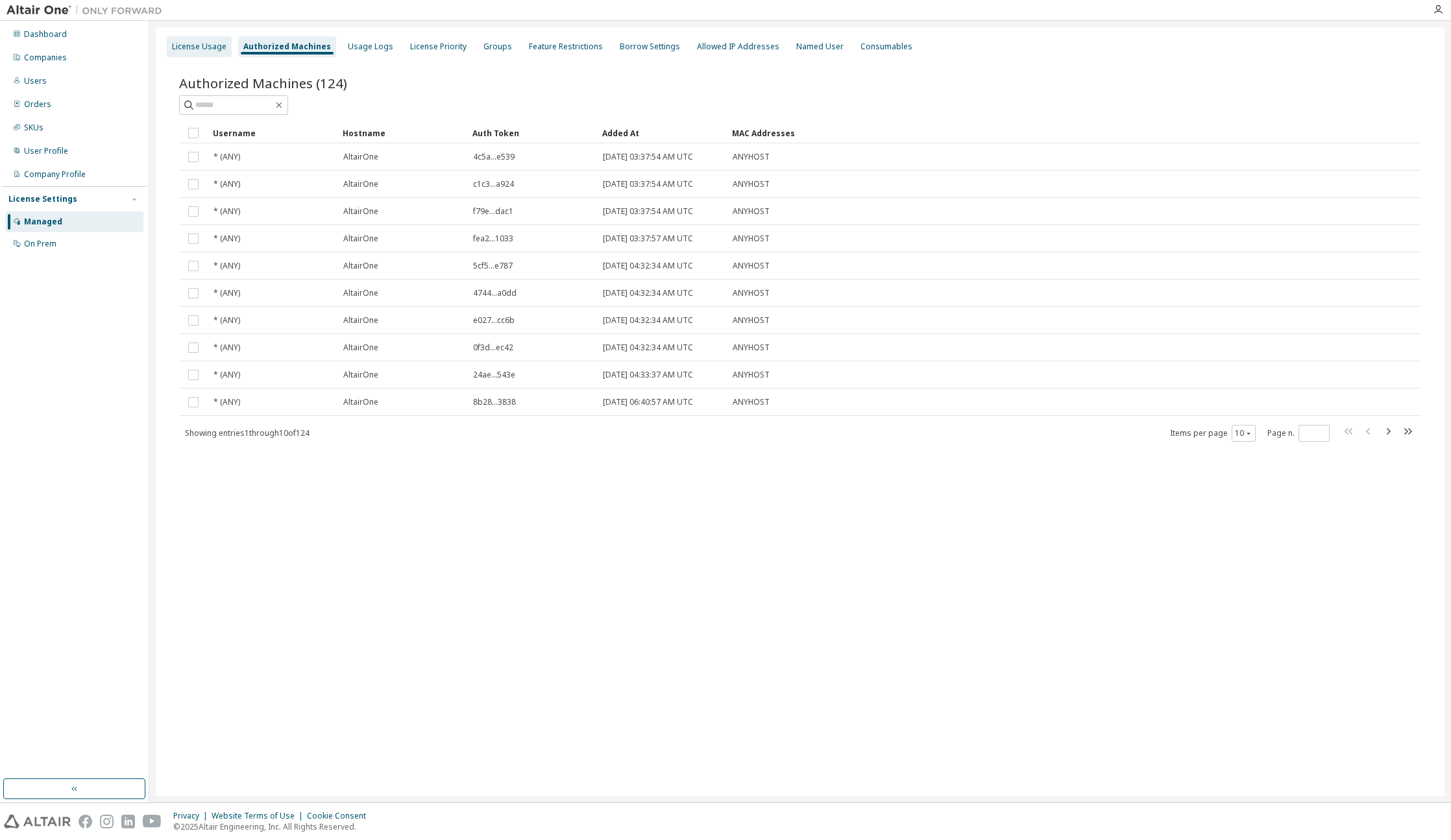
click at [189, 51] on div "License Usage" at bounding box center [199, 47] width 55 height 11
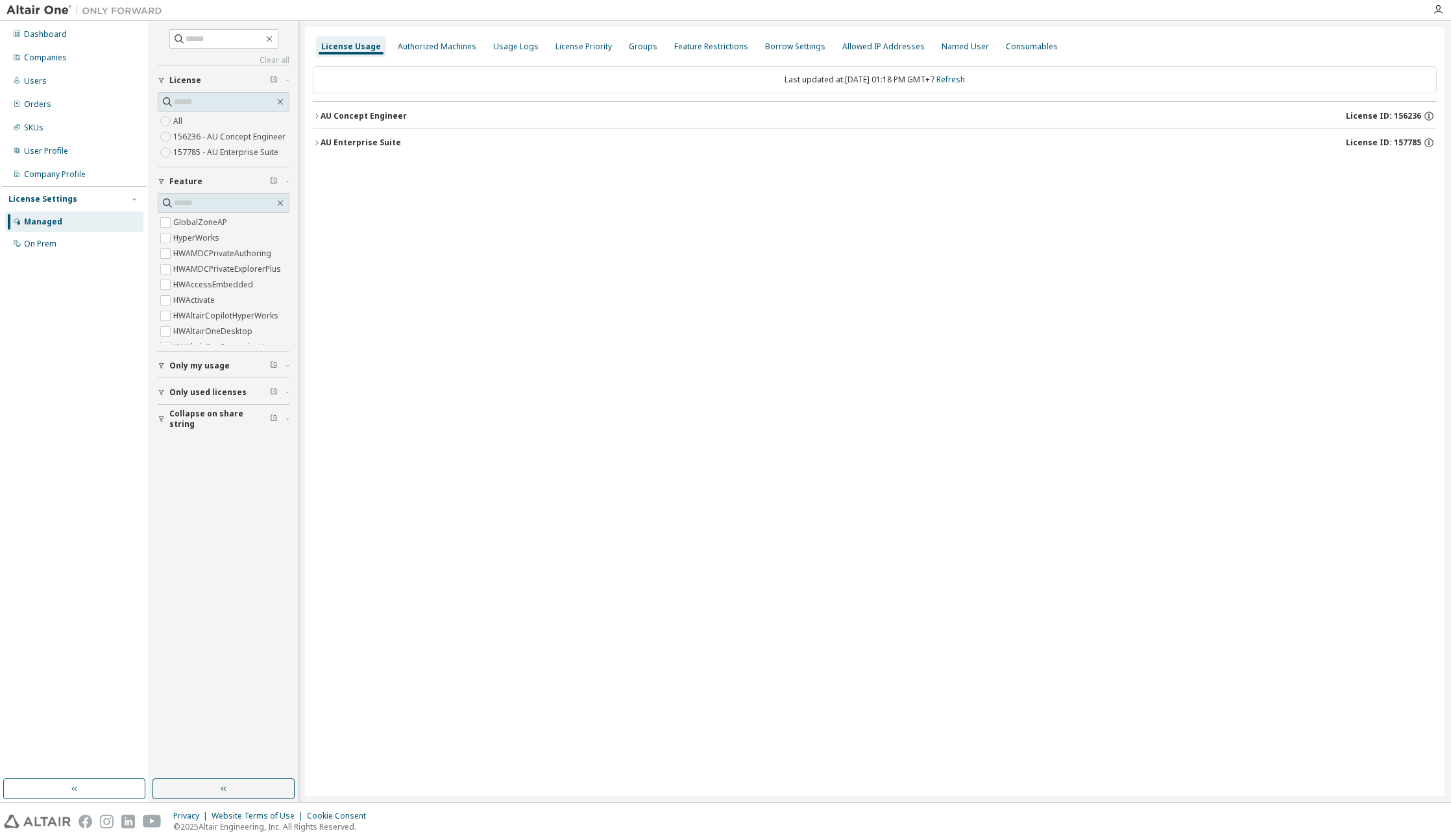
click at [340, 144] on div "AU Enterprise Suite" at bounding box center [361, 142] width 81 height 11
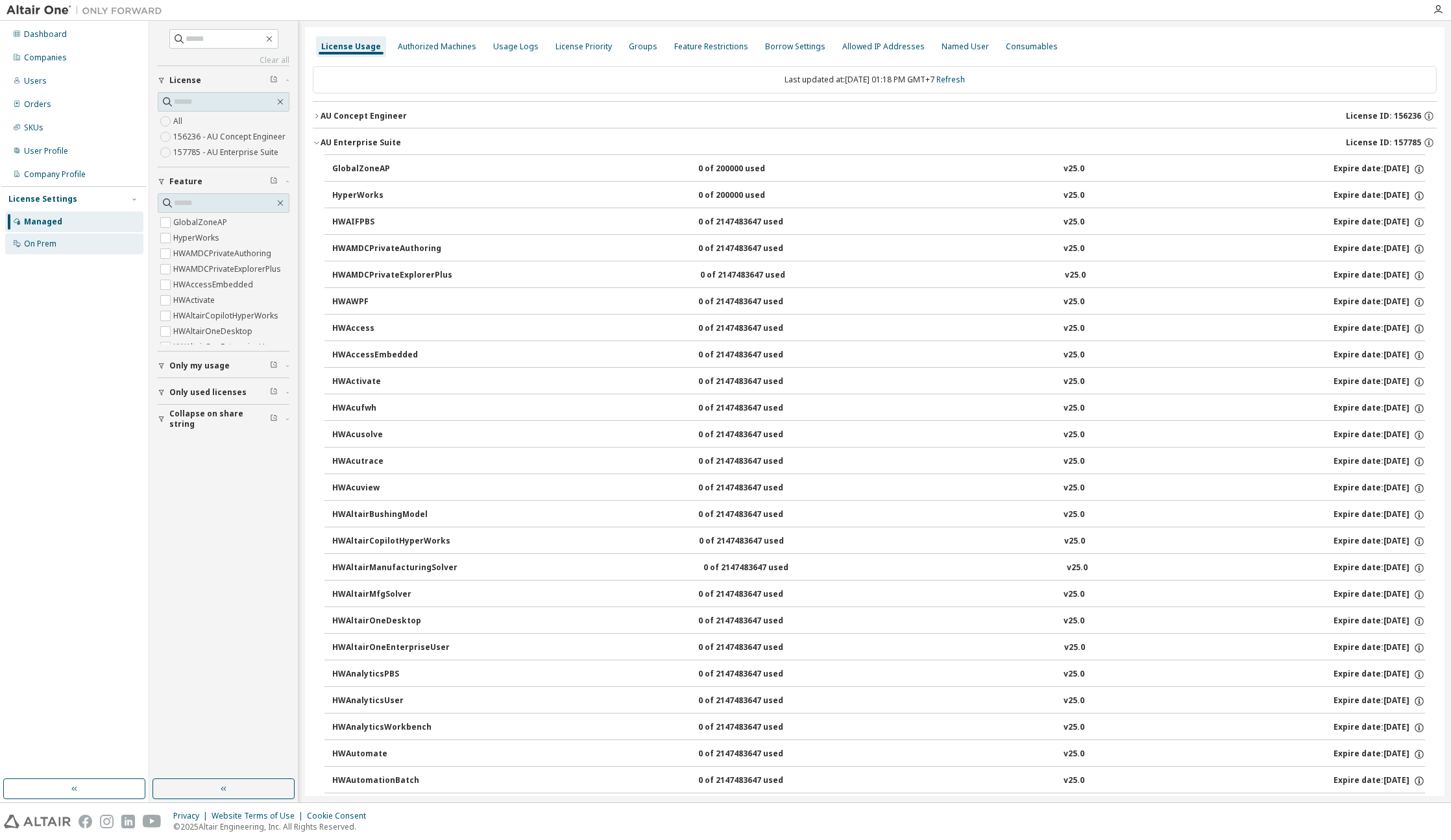
click at [84, 242] on div "On Prem" at bounding box center [73, 243] width 138 height 20
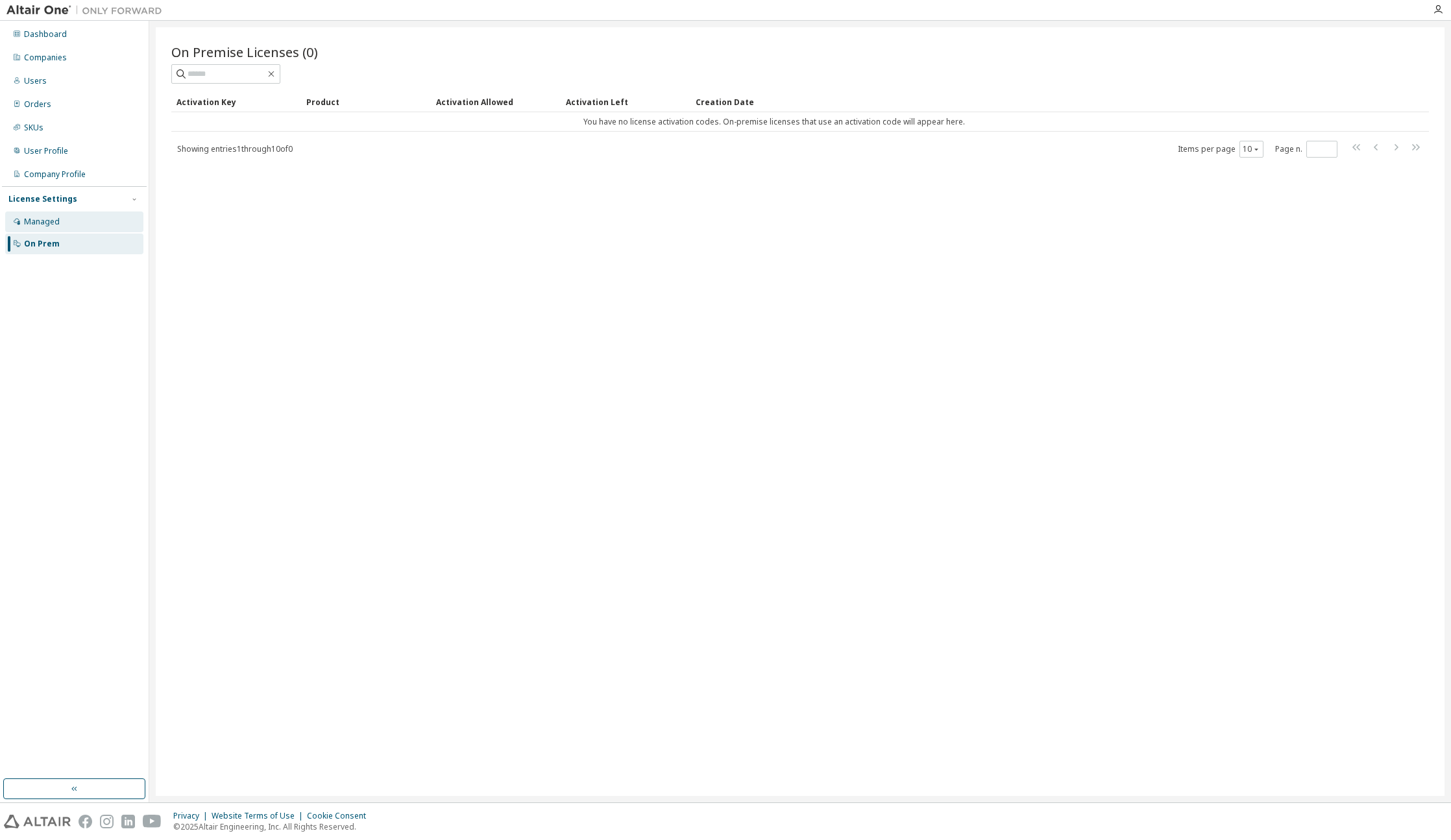
click at [75, 222] on div "Managed" at bounding box center [73, 221] width 138 height 20
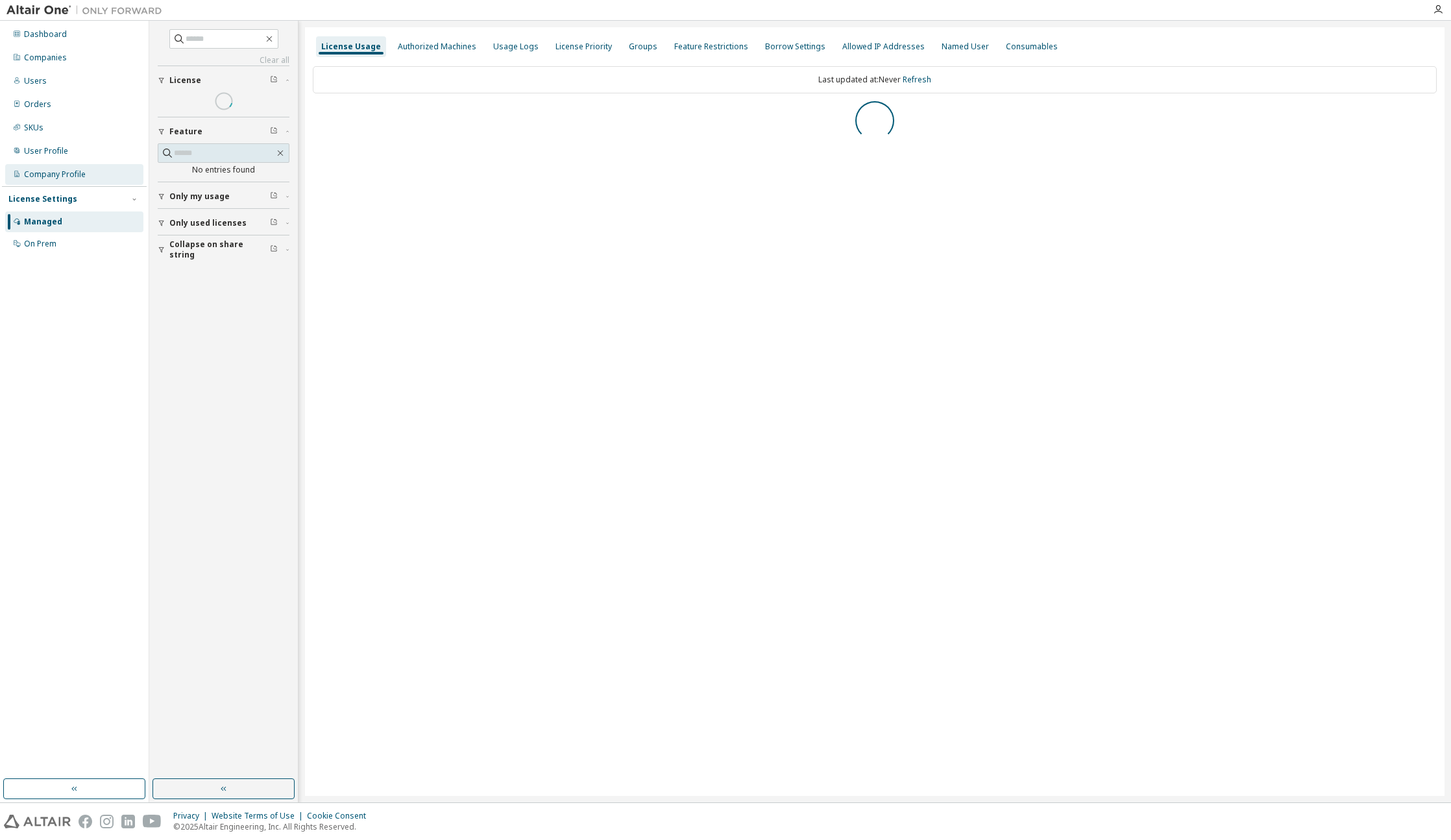
click at [95, 176] on div "Company Profile" at bounding box center [73, 174] width 138 height 20
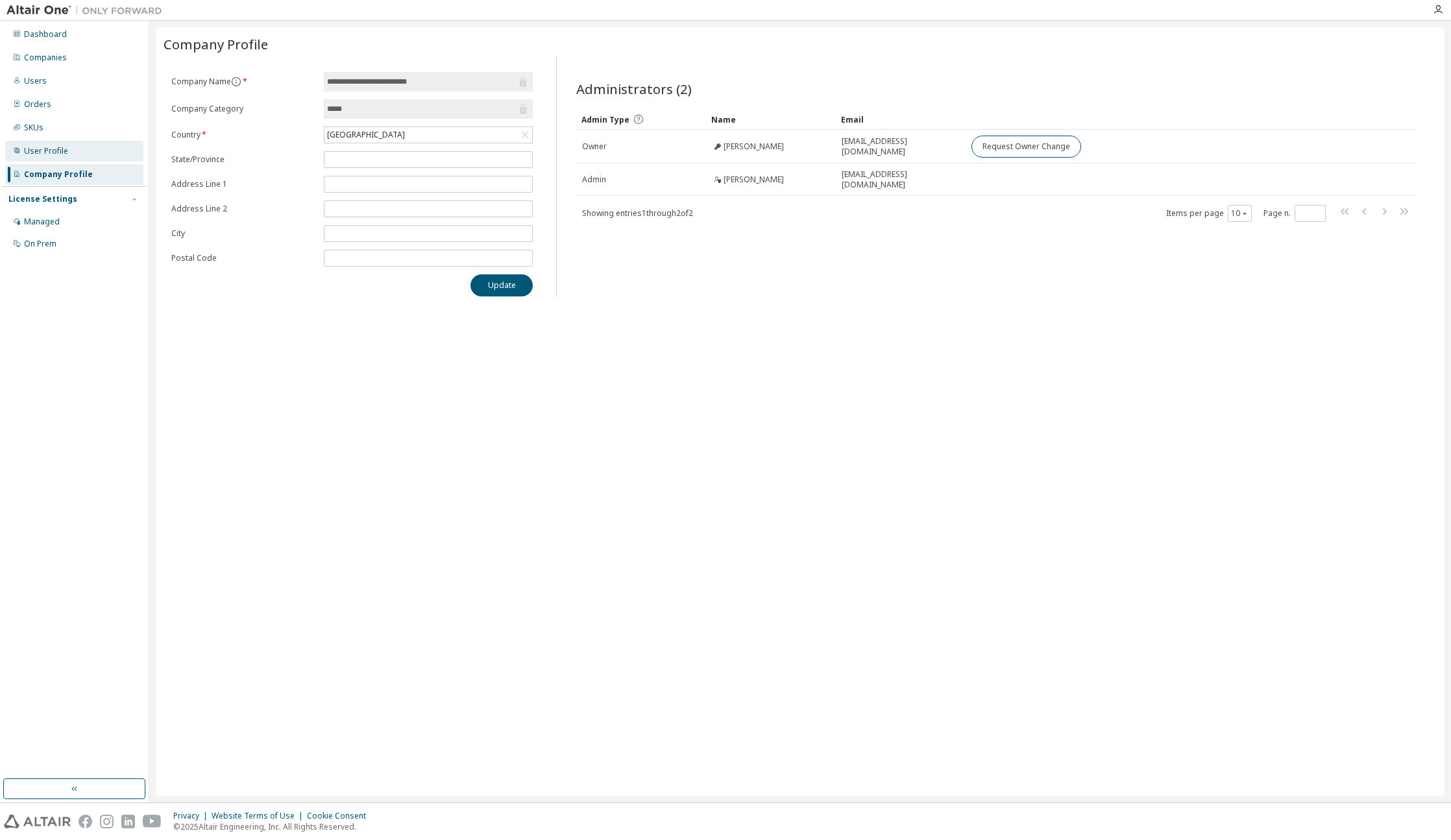
click at [29, 144] on div "User Profile" at bounding box center [73, 150] width 138 height 20
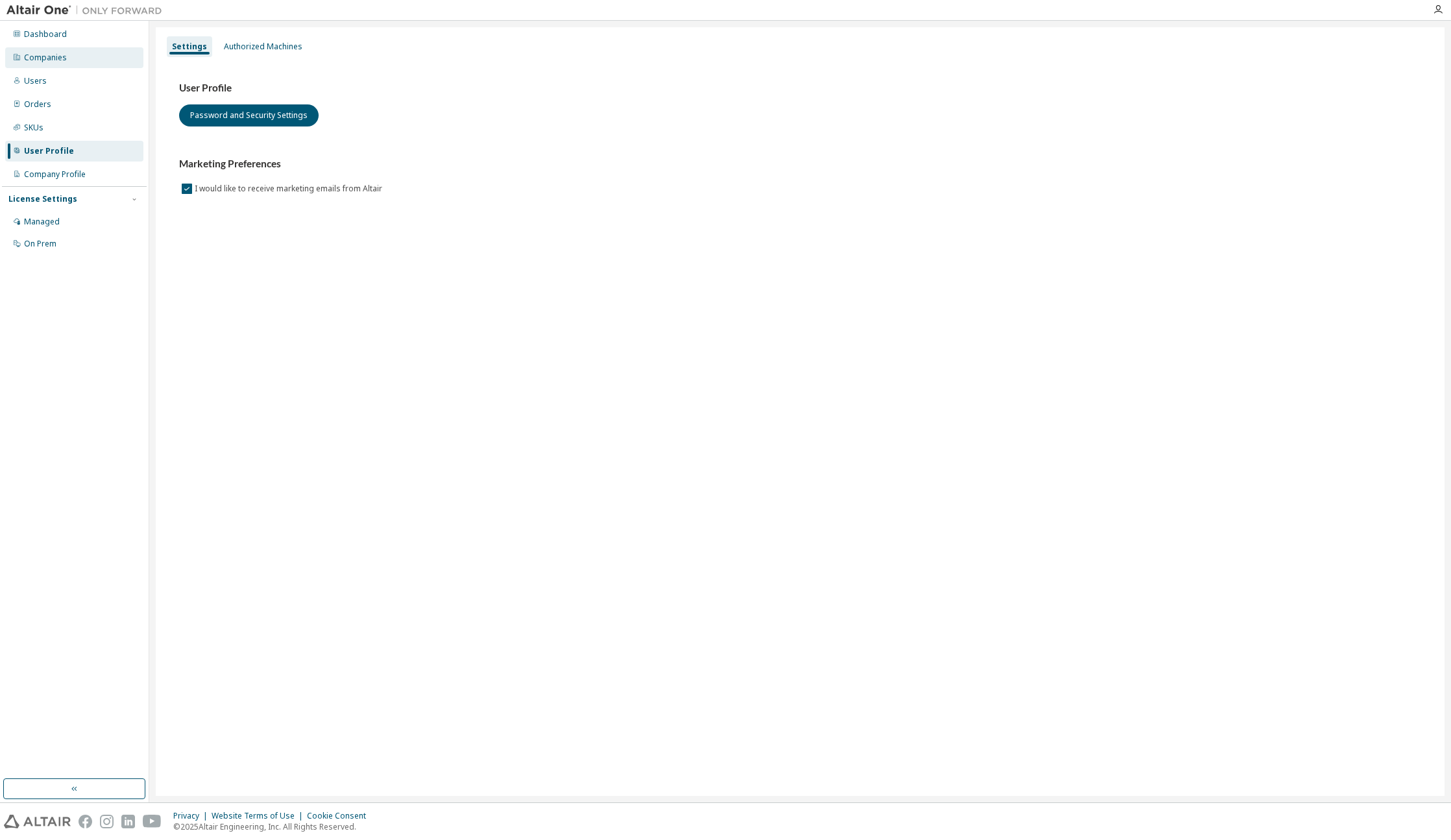
click at [78, 47] on div "Companies" at bounding box center [73, 57] width 138 height 20
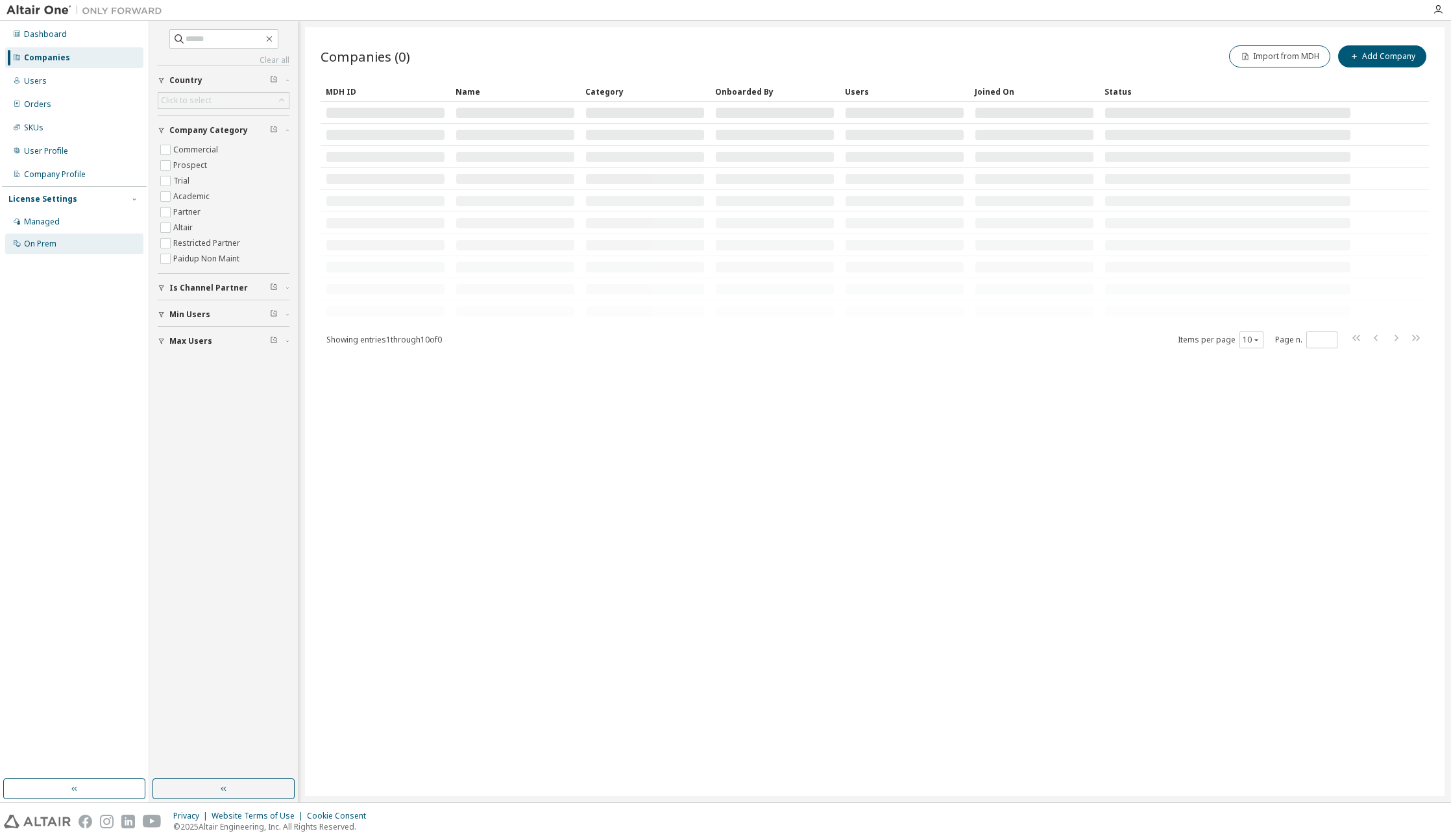
click at [54, 235] on div "On Prem" at bounding box center [73, 243] width 138 height 20
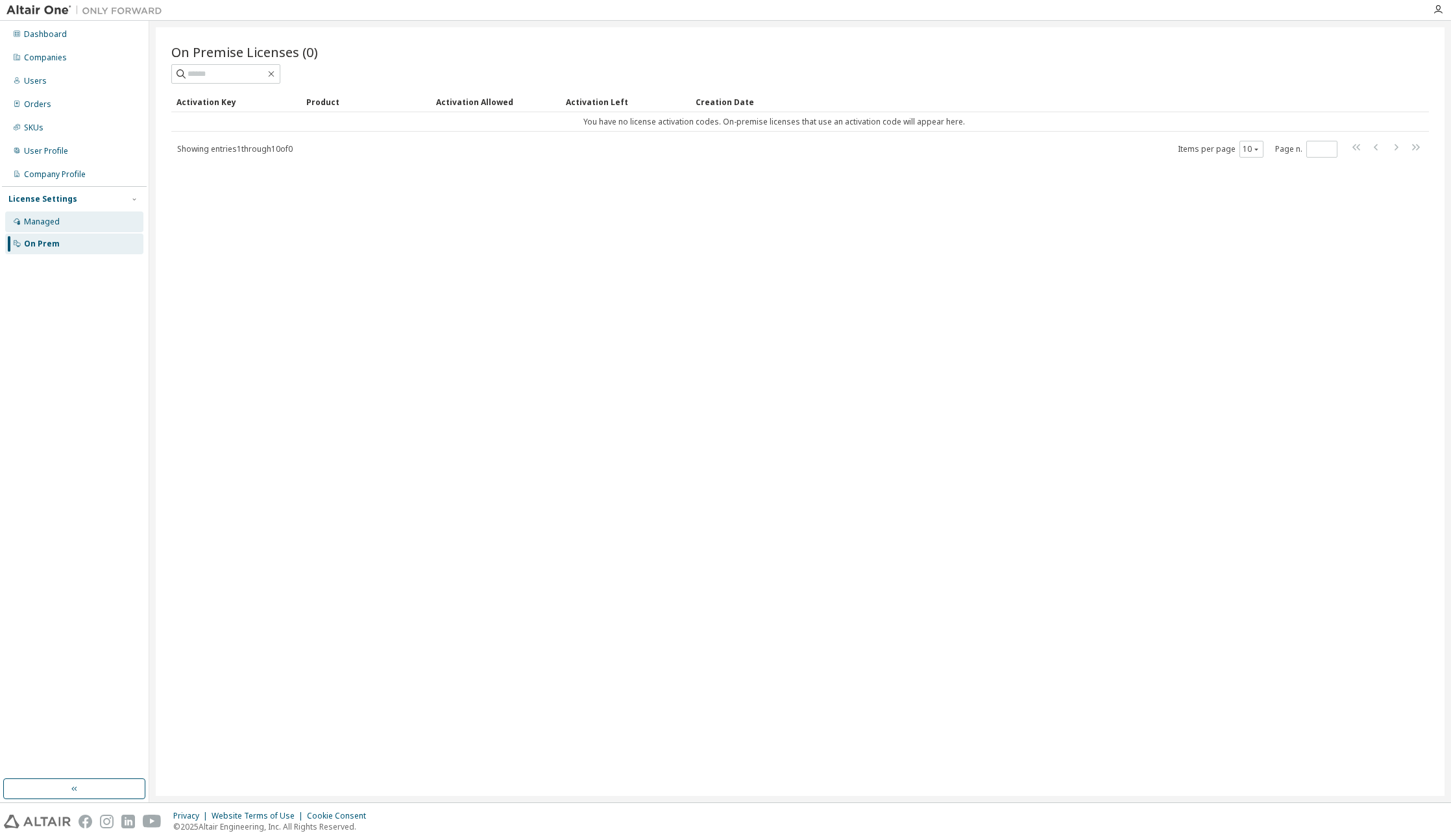
click at [59, 230] on div "Managed" at bounding box center [73, 221] width 138 height 20
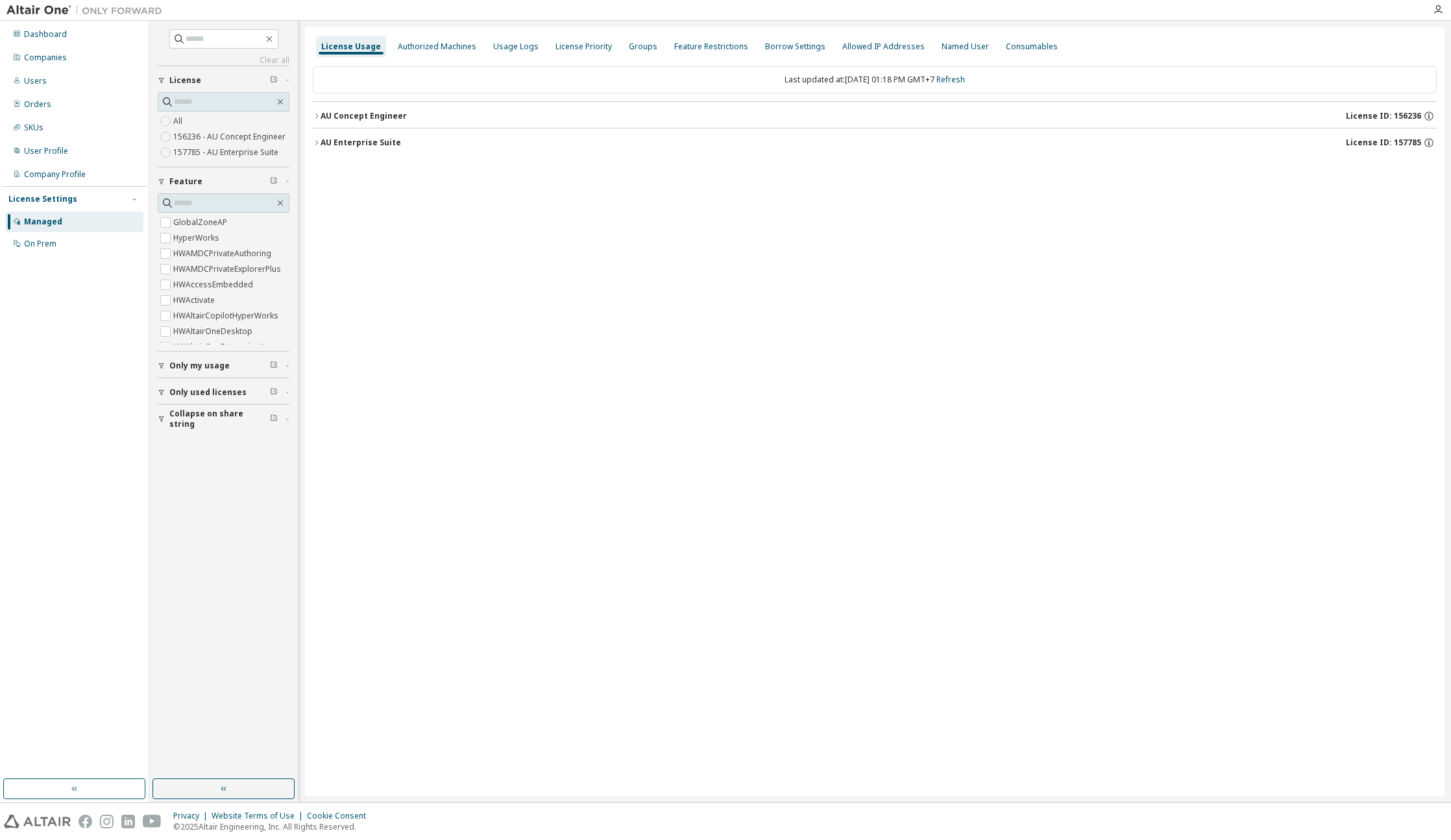
click at [407, 147] on div "AU Enterprise Suite License ID: 157785" at bounding box center [879, 143] width 1116 height 11
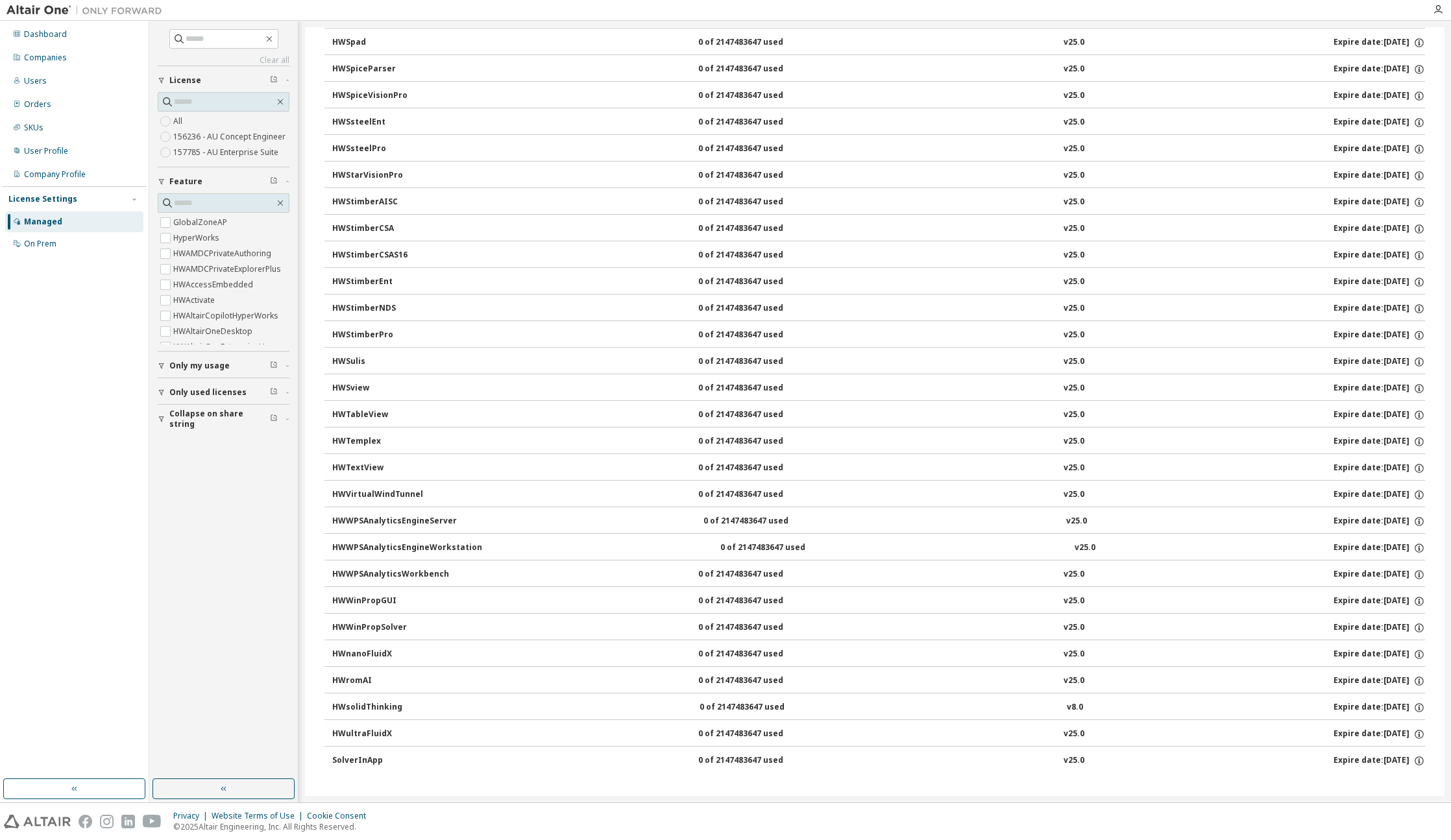
scroll to position [8074, 0]
click at [439, 440] on div "HWTemplex" at bounding box center [390, 445] width 117 height 11
click at [474, 361] on div "HWSulis 0 of 2147483647 used v25.0 Expire date: 2025-12-21" at bounding box center [879, 365] width 1093 height 11
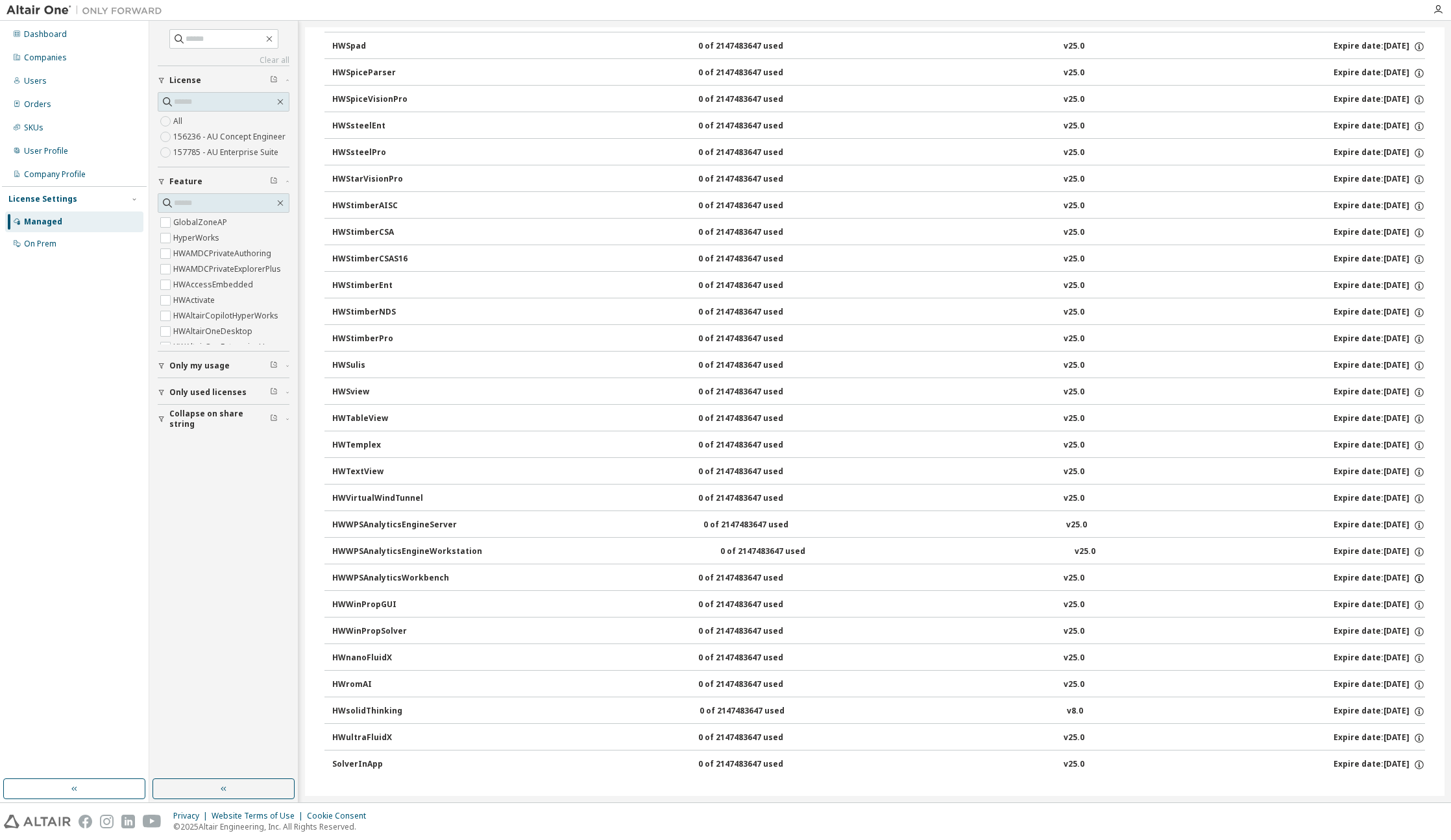
click at [1413, 576] on icon "button" at bounding box center [1418, 579] width 11 height 11
click at [1415, 549] on icon "button" at bounding box center [1418, 552] width 9 height 9
click at [1415, 527] on icon "button" at bounding box center [1418, 525] width 9 height 9
